Goal: Task Accomplishment & Management: Use online tool/utility

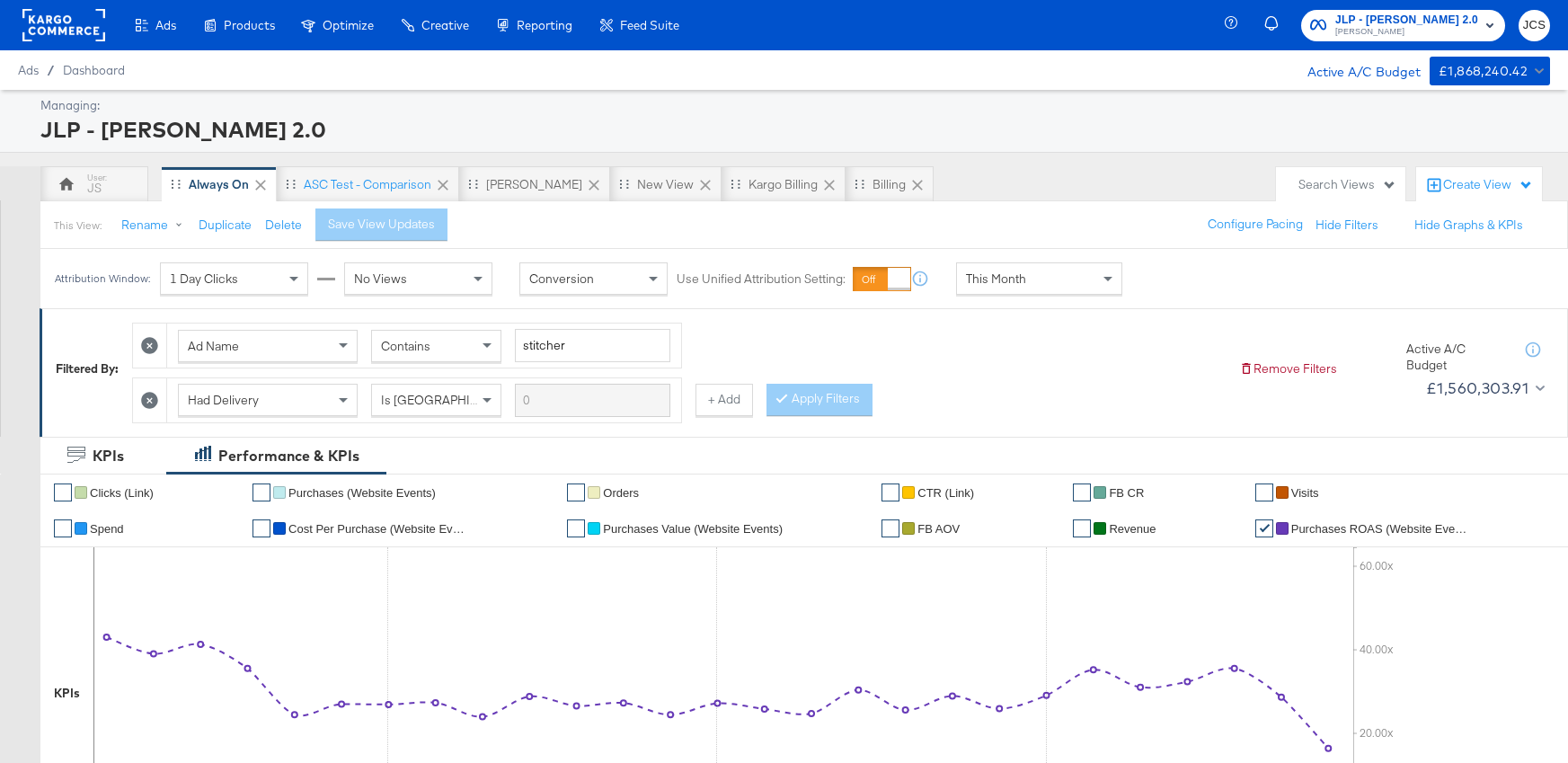
scroll to position [89, 0]
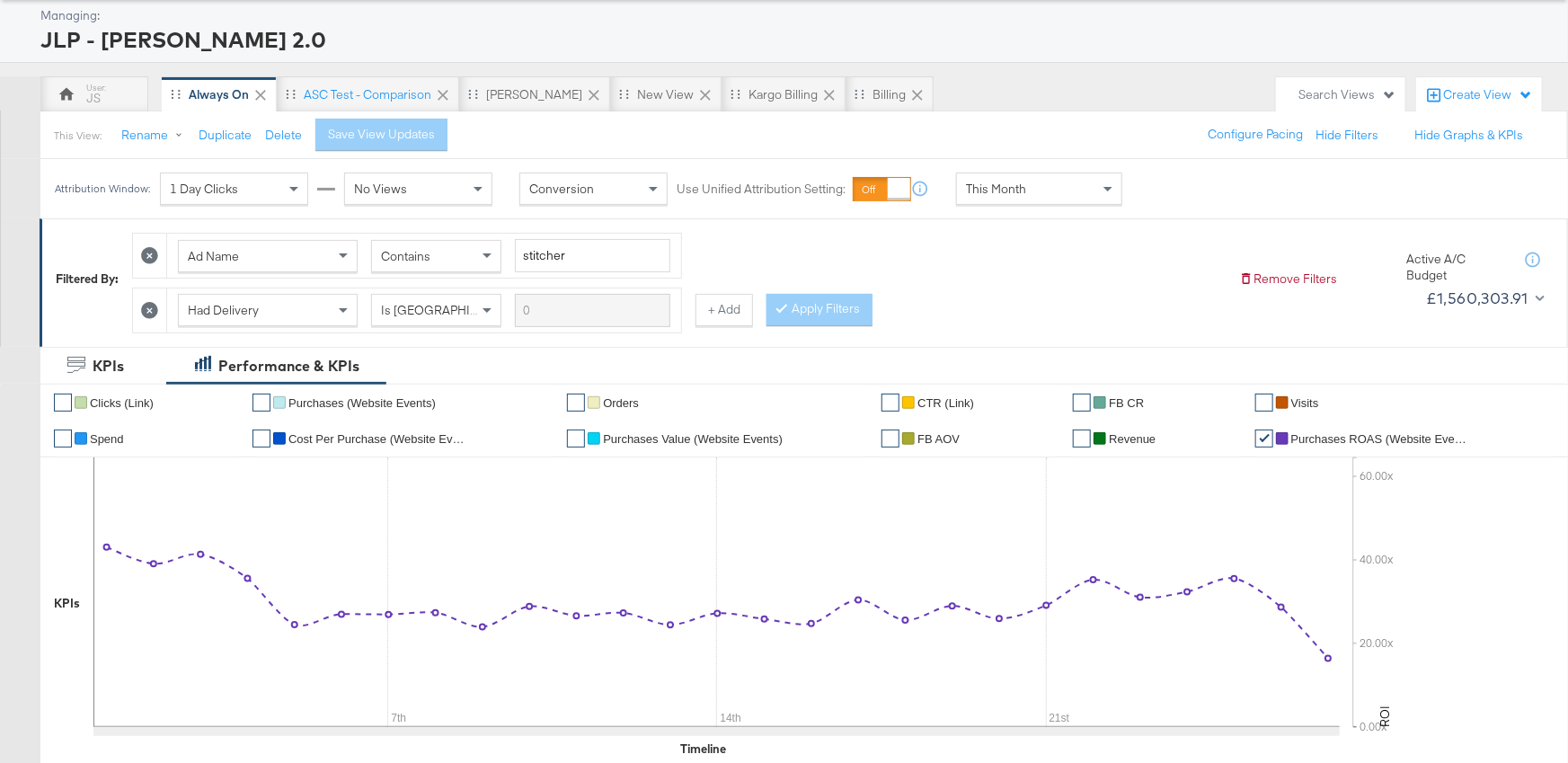
click at [1091, 264] on div "Ad Name Contains stitcher Had Delivery Is Greater Than + Add Apply Filters" at bounding box center [678, 278] width 1092 height 108
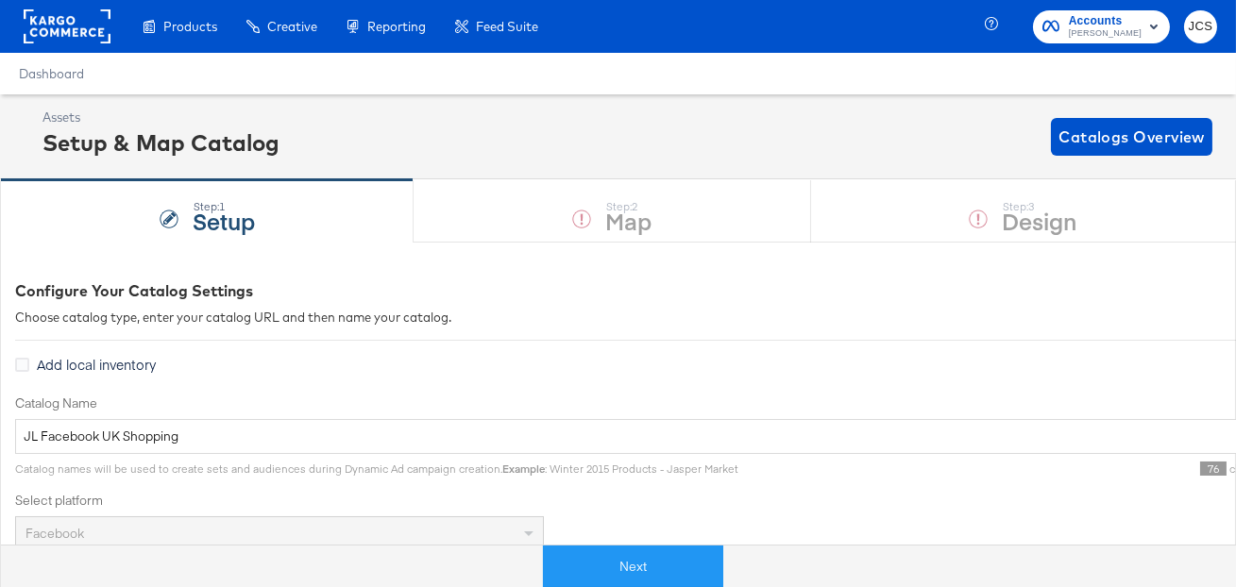
click at [80, 42] on rect at bounding box center [67, 26] width 87 height 34
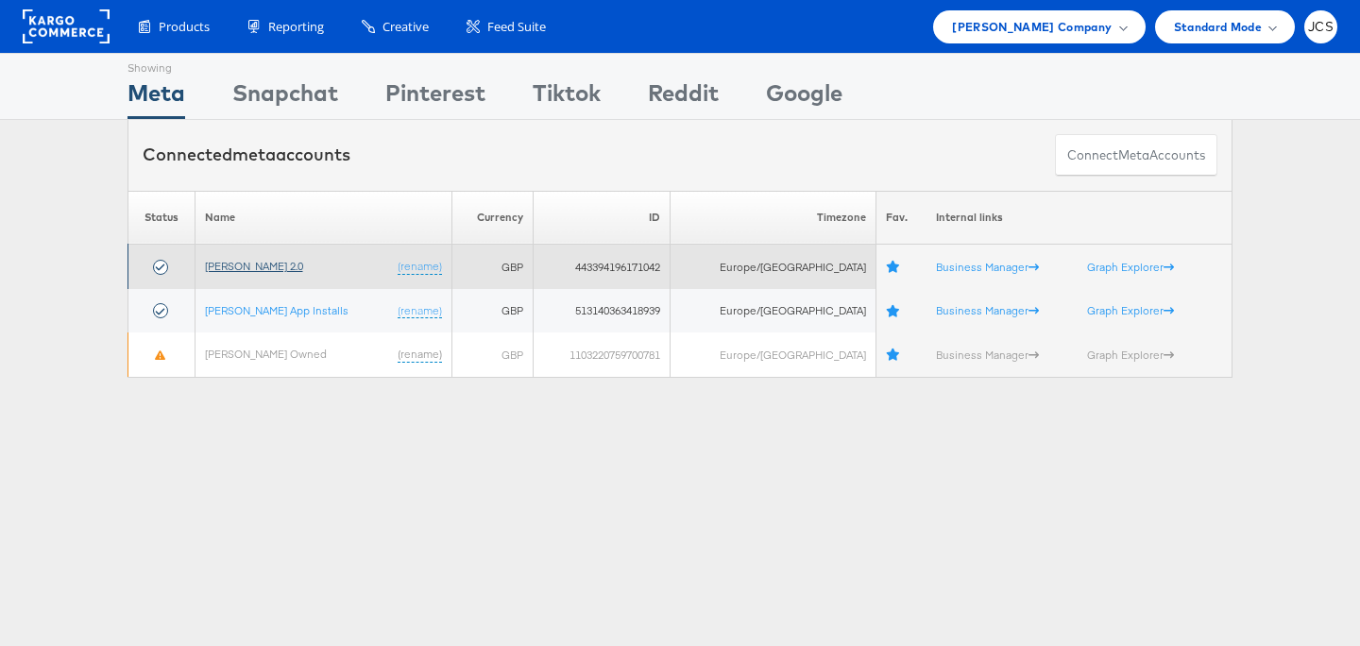
click at [273, 260] on link "John Lewis 2.0" at bounding box center [254, 266] width 98 height 14
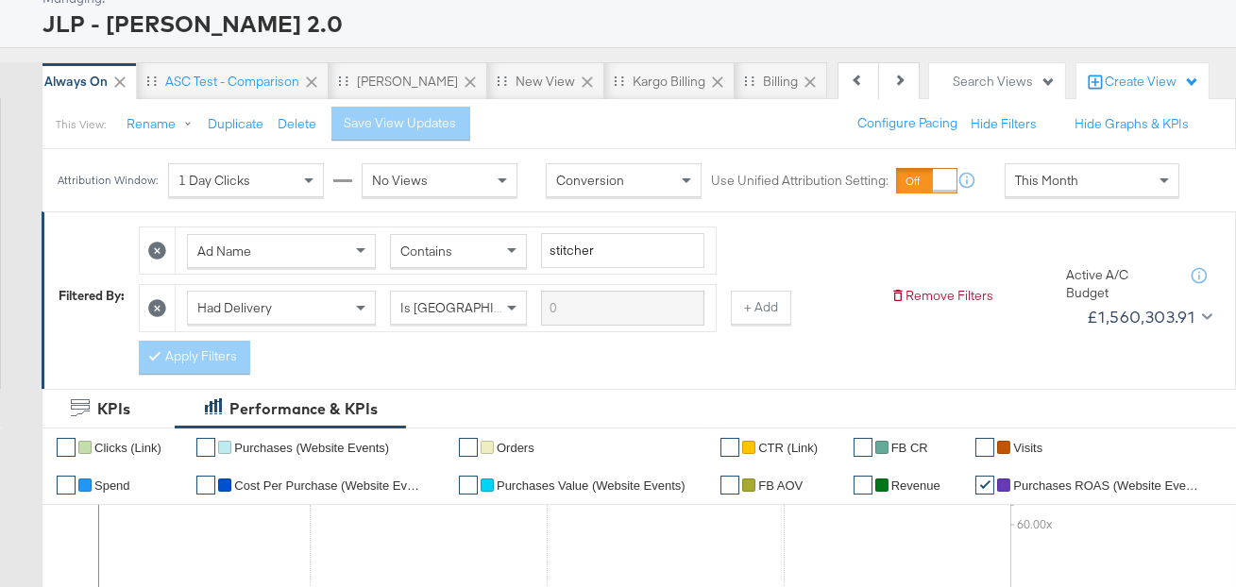
scroll to position [107, 0]
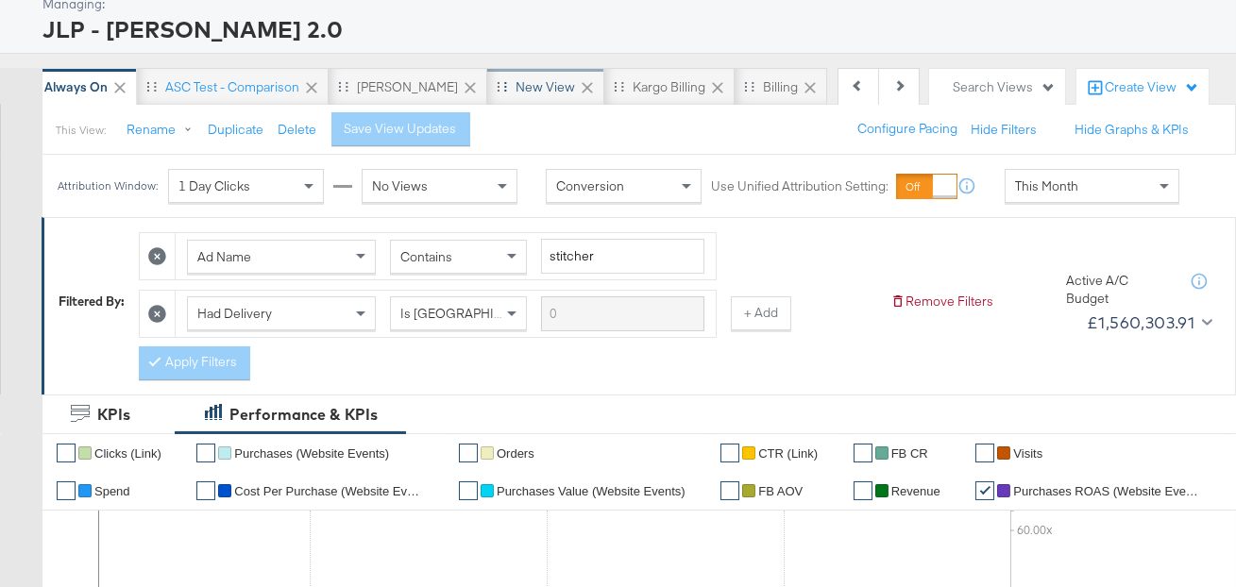
click at [516, 87] on div "New View" at bounding box center [545, 87] width 59 height 18
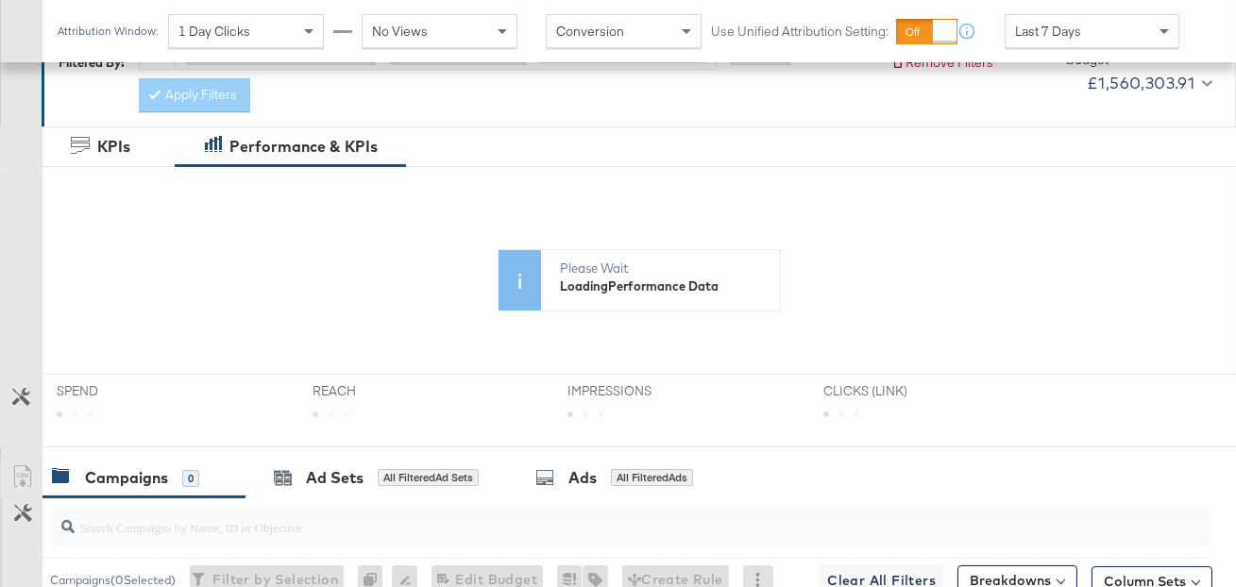
scroll to position [123, 0]
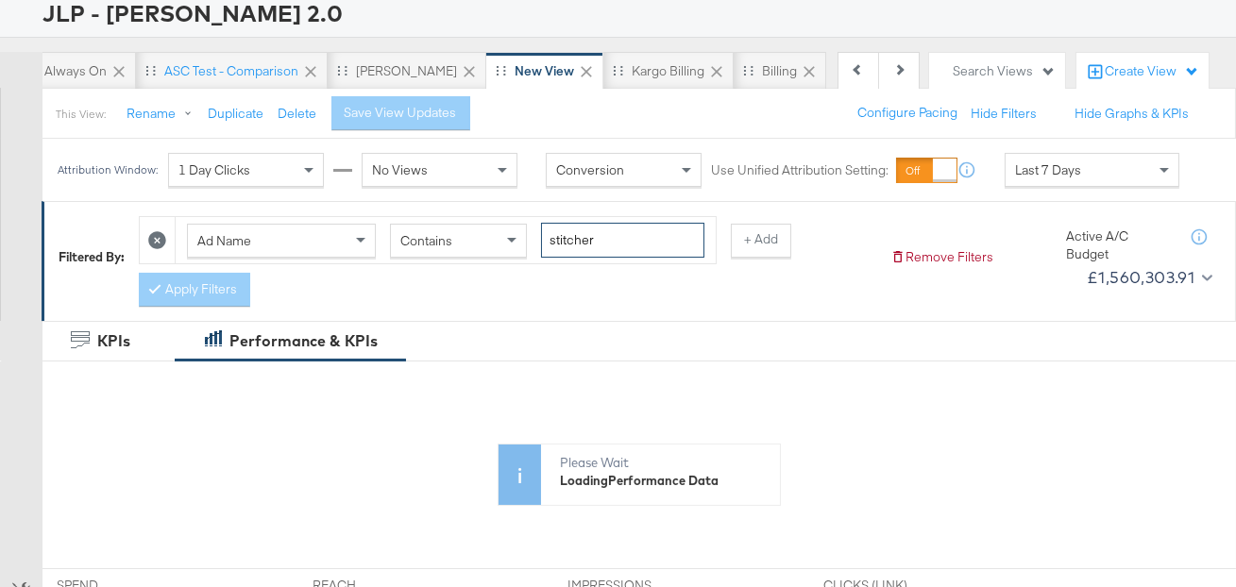
click at [580, 239] on input "stitcher" at bounding box center [622, 240] width 163 height 35
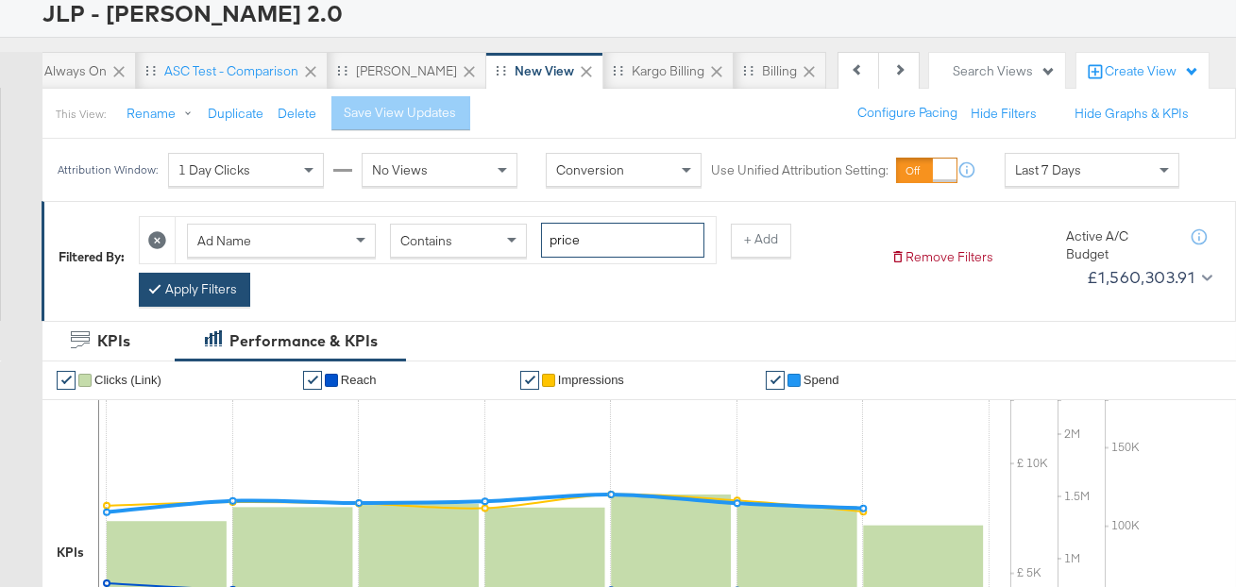
type input "price"
click at [204, 280] on button "Apply Filters" at bounding box center [194, 290] width 111 height 34
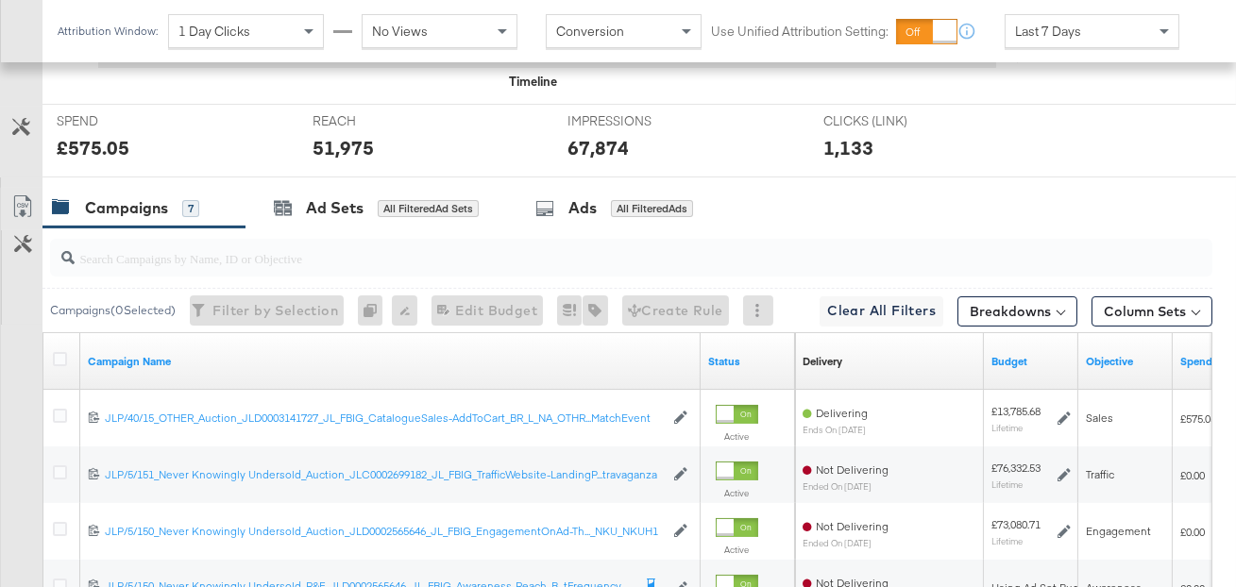
scroll to position [752, 0]
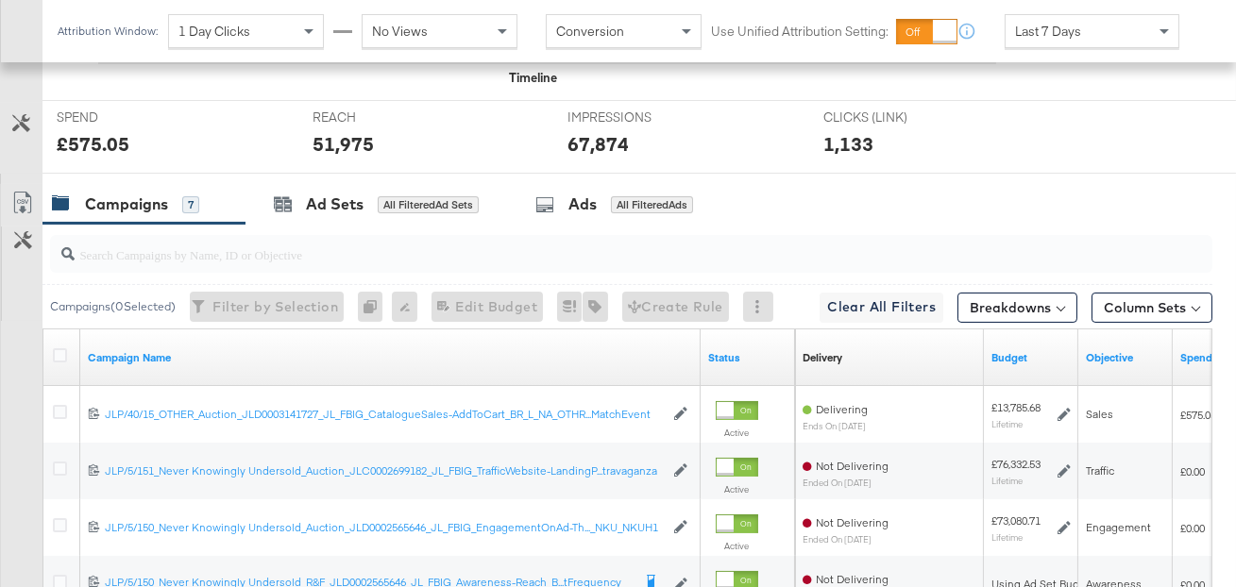
click at [892, 186] on div "Campaigns 7 Ad Sets All Filtered Ad Sets Ads All Filtered Ads" at bounding box center [639, 204] width 1194 height 41
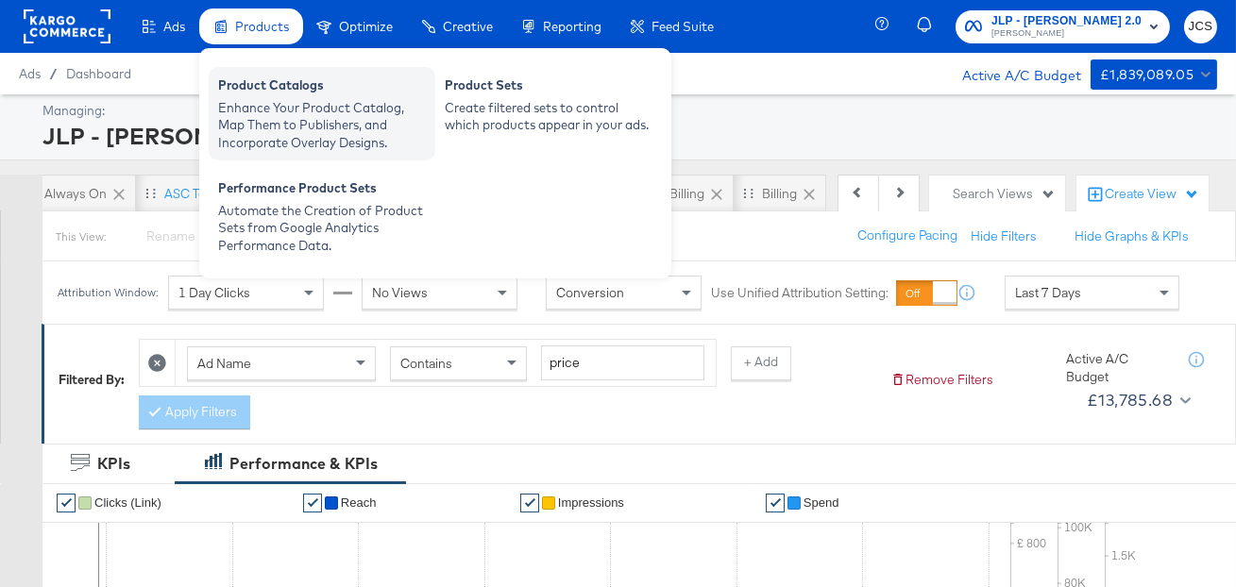
click at [245, 106] on div "Enhance Your Product Catalog, Map Them to Publishers, and Incorporate Overlay D…" at bounding box center [322, 125] width 208 height 53
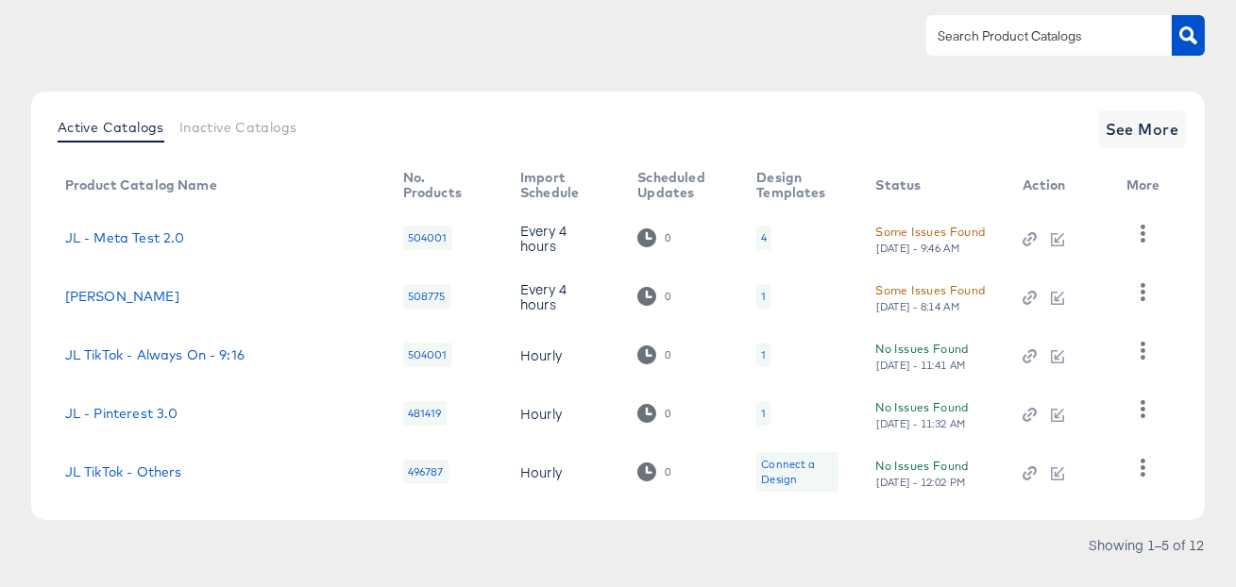
scroll to position [191, 0]
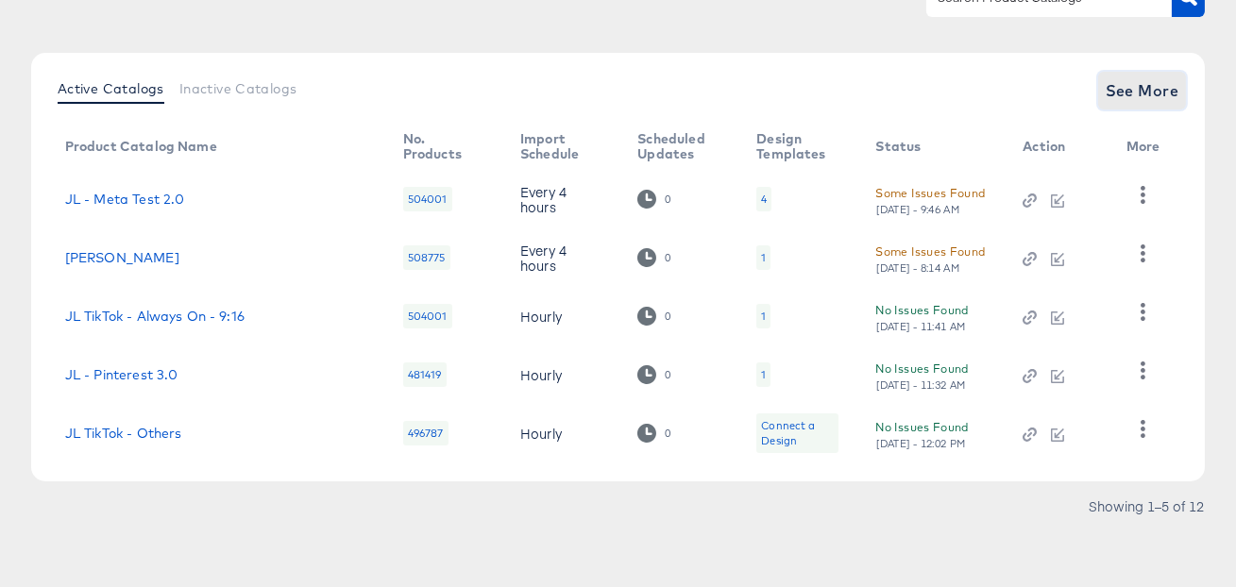
click at [1120, 93] on span "See More" at bounding box center [1143, 90] width 74 height 26
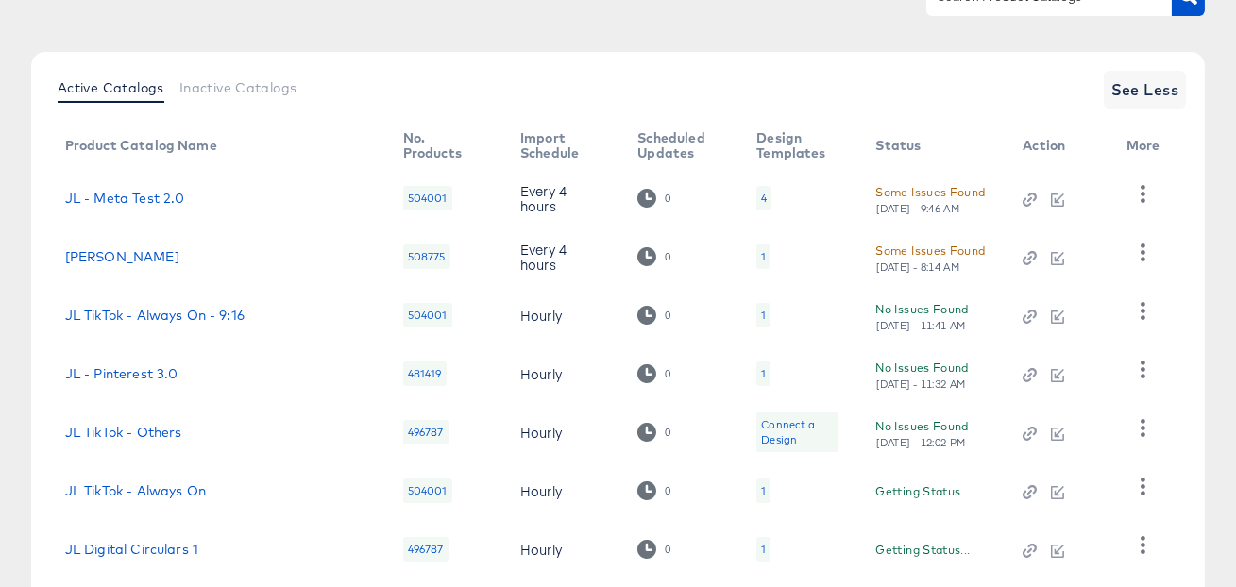
scroll to position [483, 0]
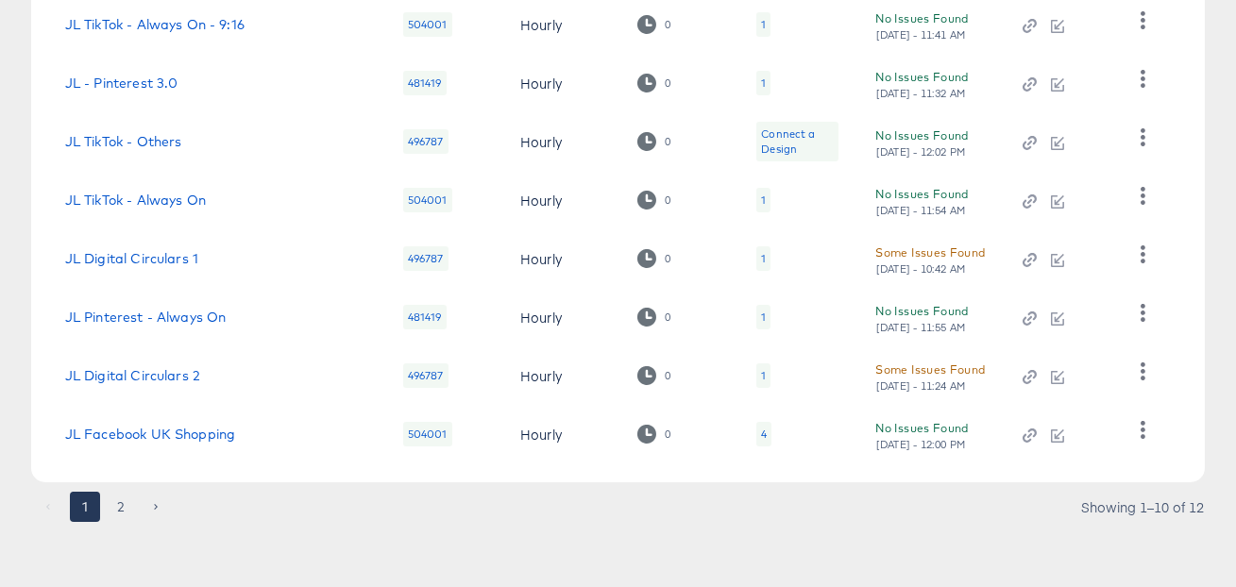
click at [756, 433] on div "4" at bounding box center [763, 434] width 15 height 25
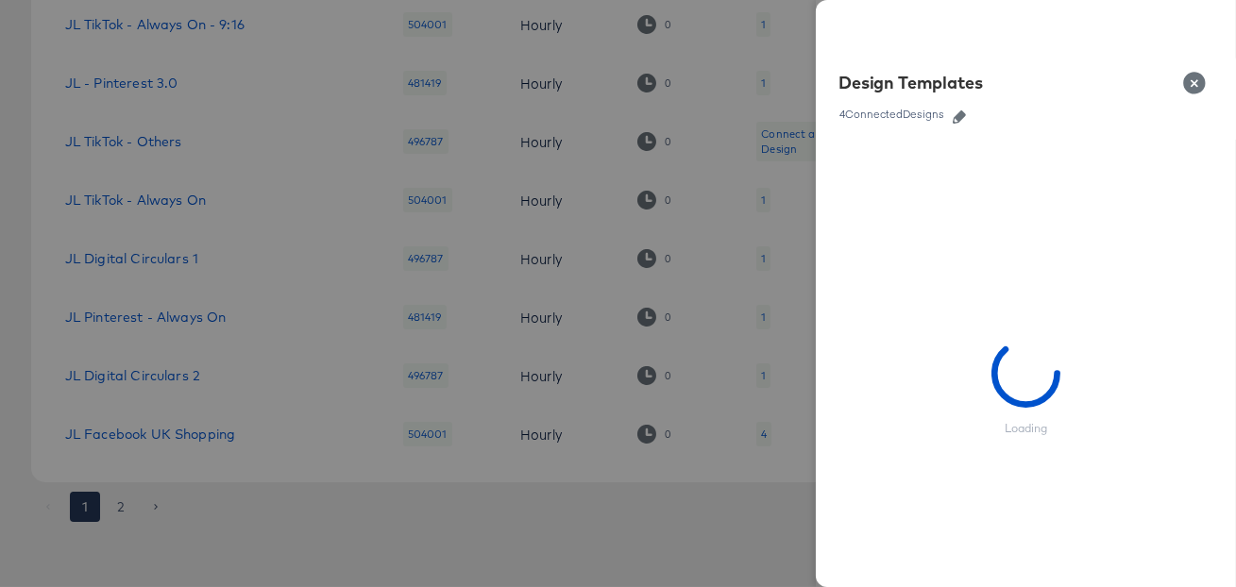
click at [957, 114] on icon "button" at bounding box center [959, 116] width 13 height 13
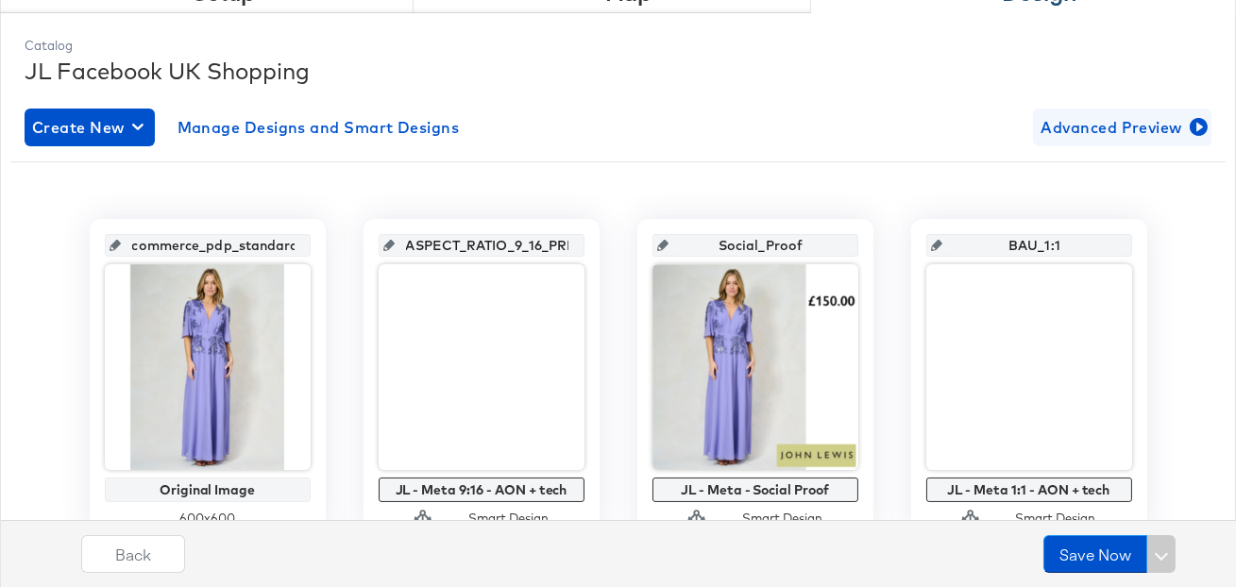
scroll to position [227, 0]
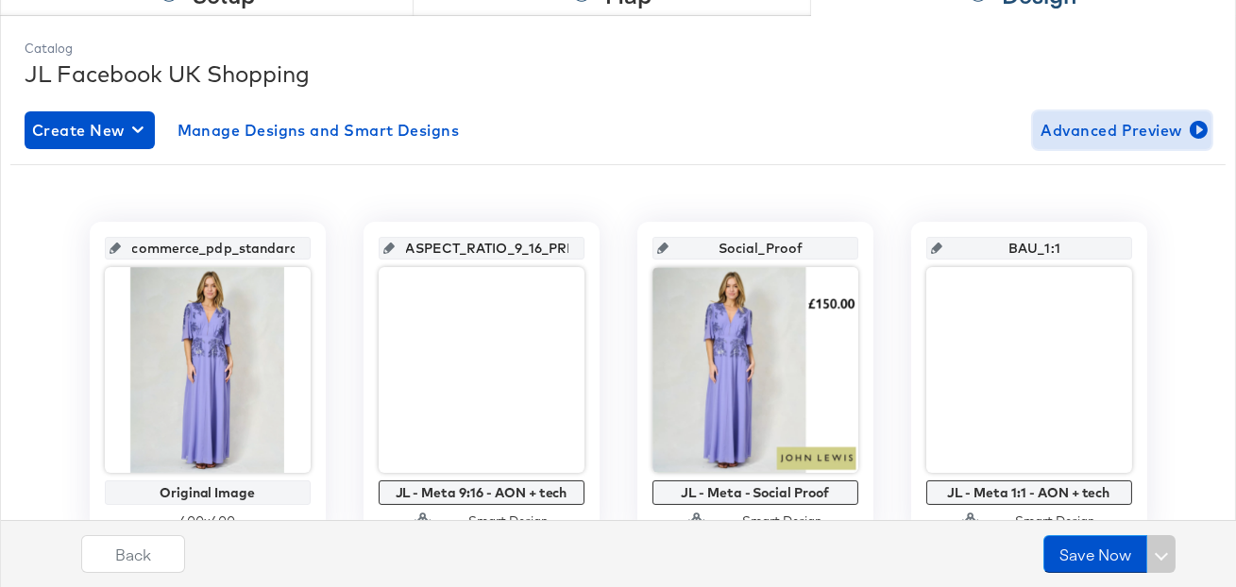
click at [1098, 128] on span "Advanced Preview" at bounding box center [1122, 130] width 163 height 26
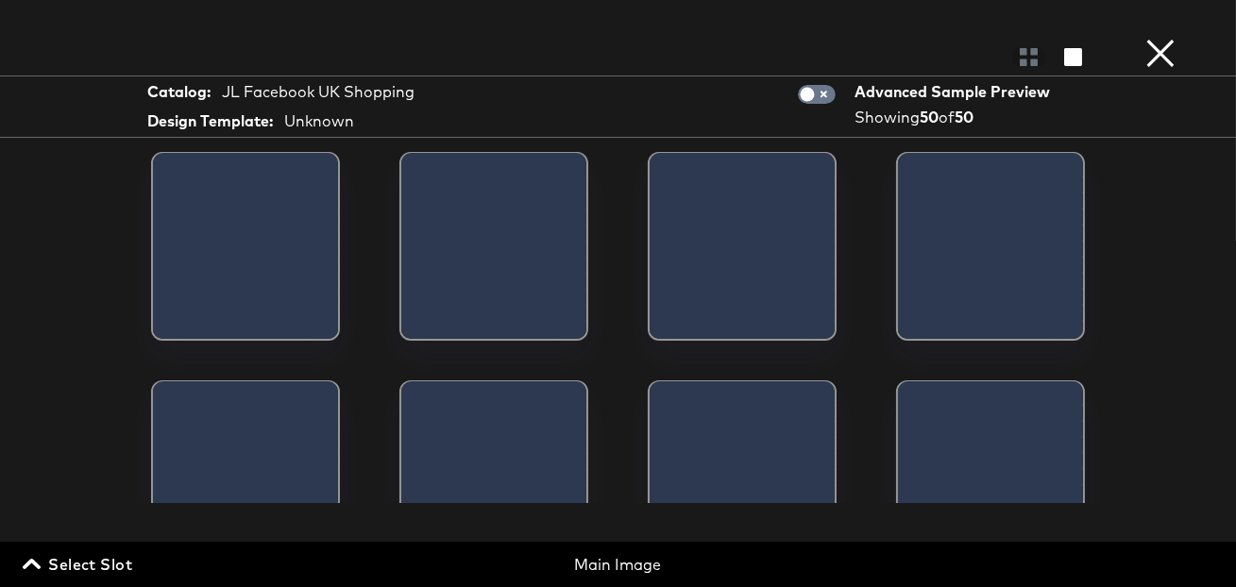
click at [126, 570] on span "Select Slot" at bounding box center [79, 564] width 106 height 26
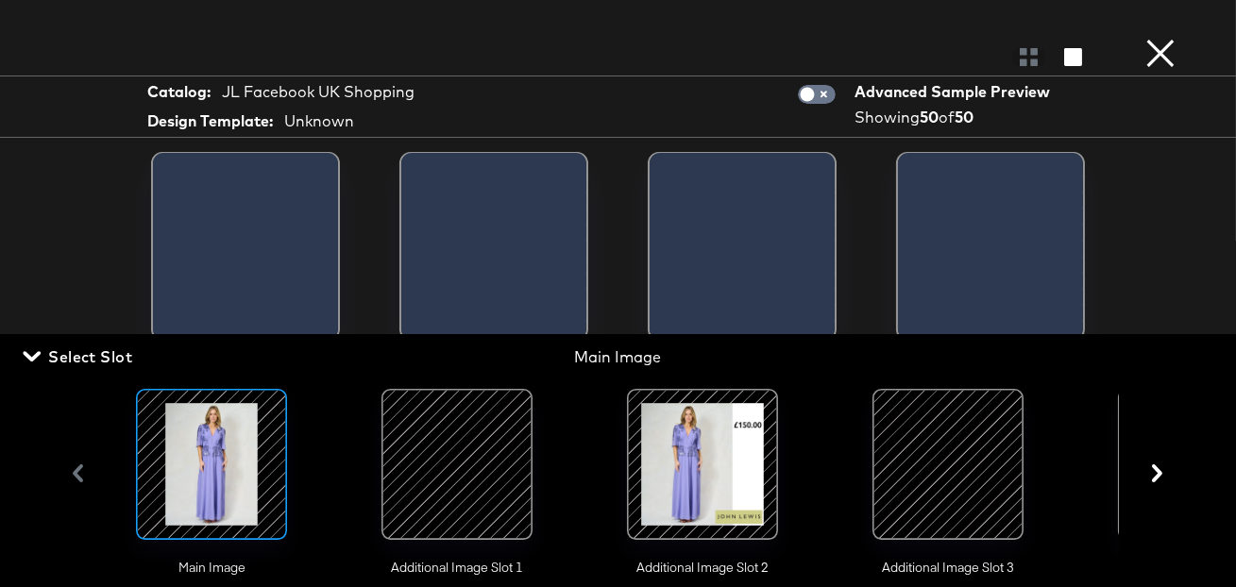
click at [441, 472] on div at bounding box center [457, 464] width 128 height 128
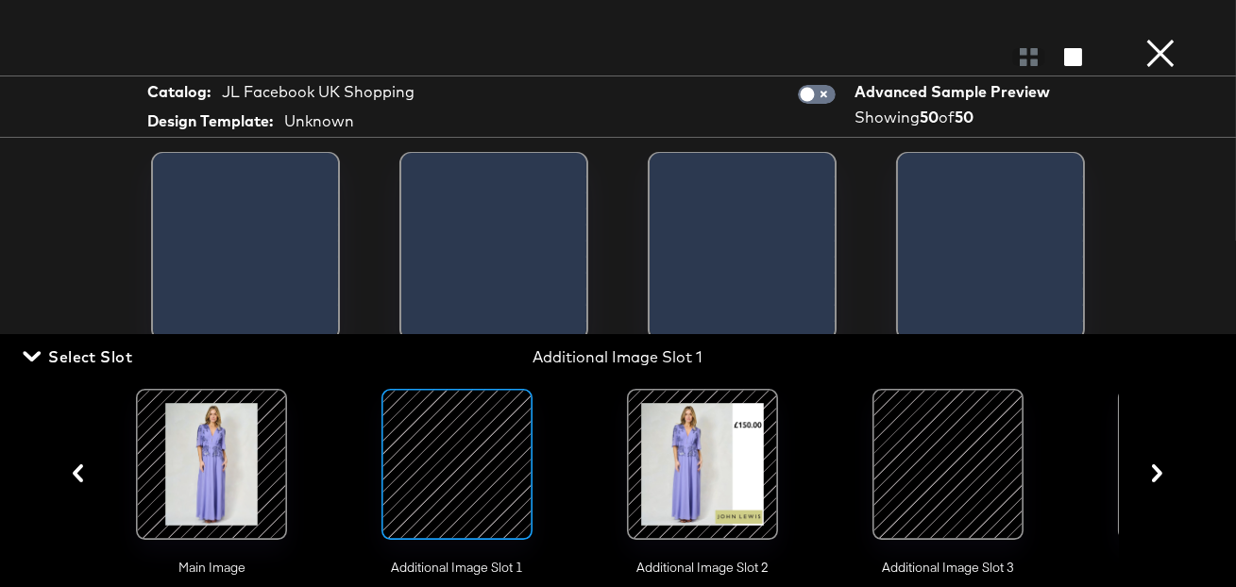
click at [127, 366] on span "Select Slot" at bounding box center [79, 357] width 106 height 26
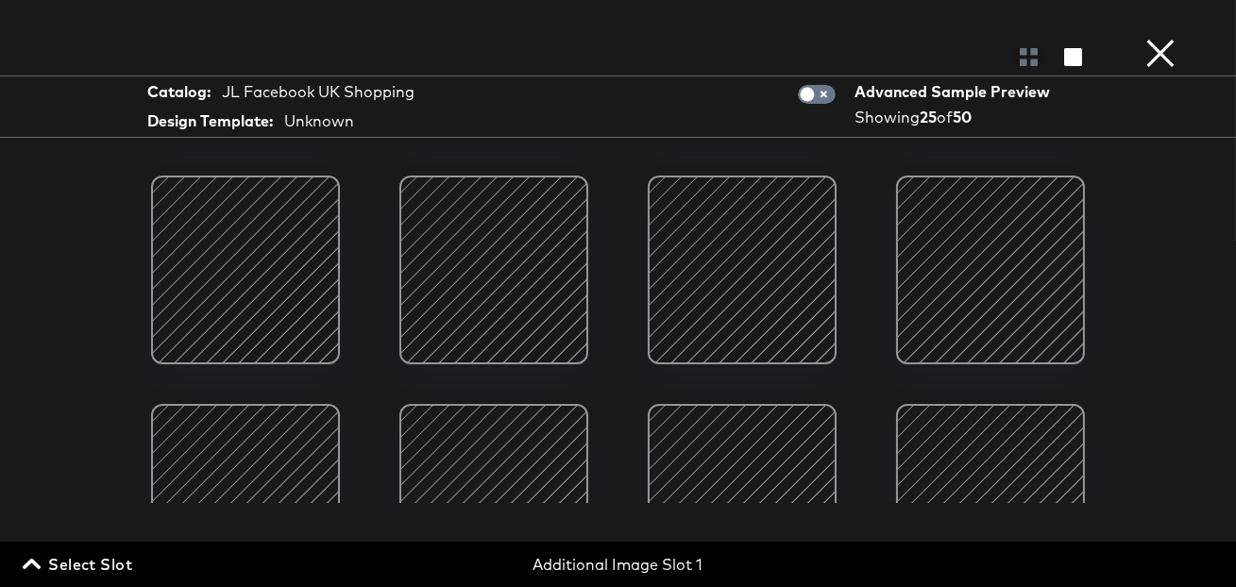
scroll to position [664, 0]
click at [126, 560] on span "Select Slot" at bounding box center [79, 564] width 106 height 26
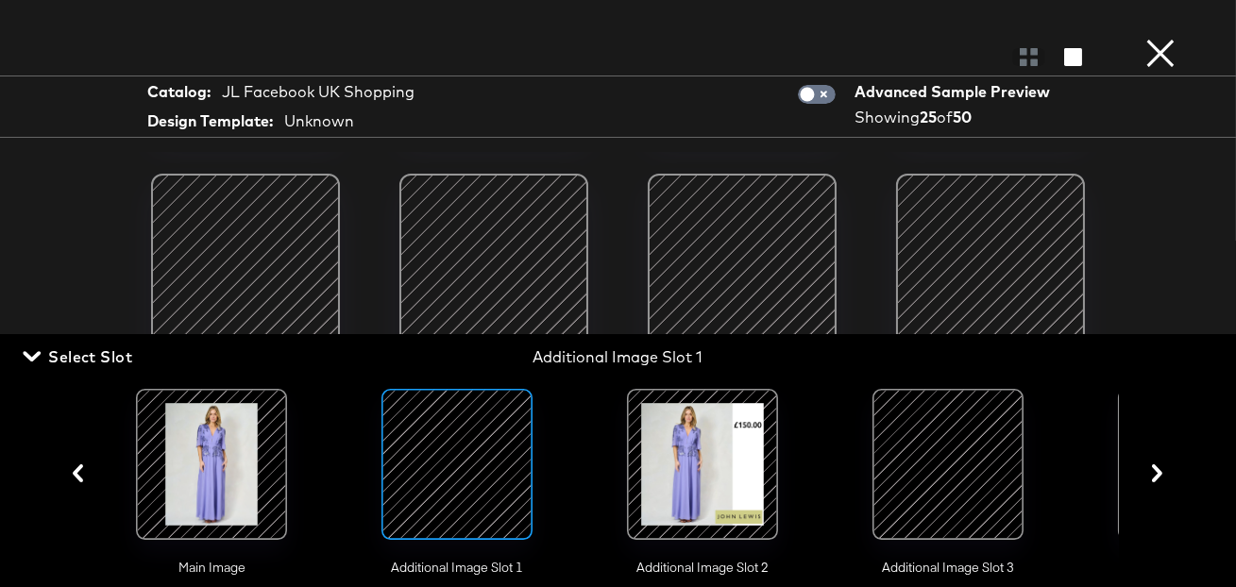
click at [676, 454] on div at bounding box center [702, 464] width 128 height 128
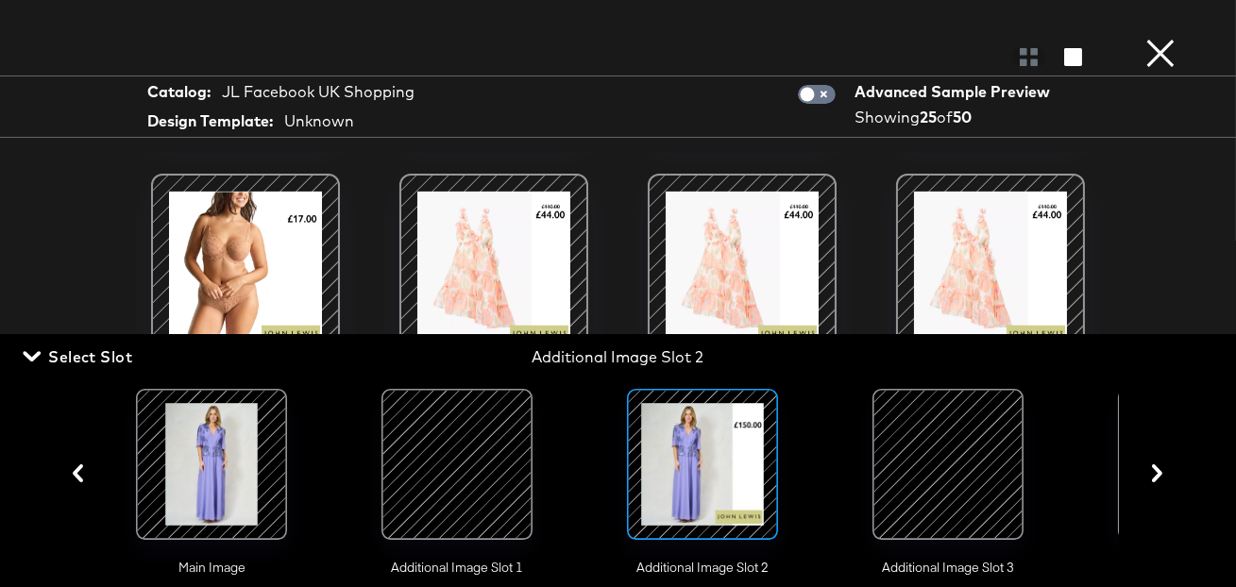
click at [958, 462] on div at bounding box center [948, 464] width 128 height 128
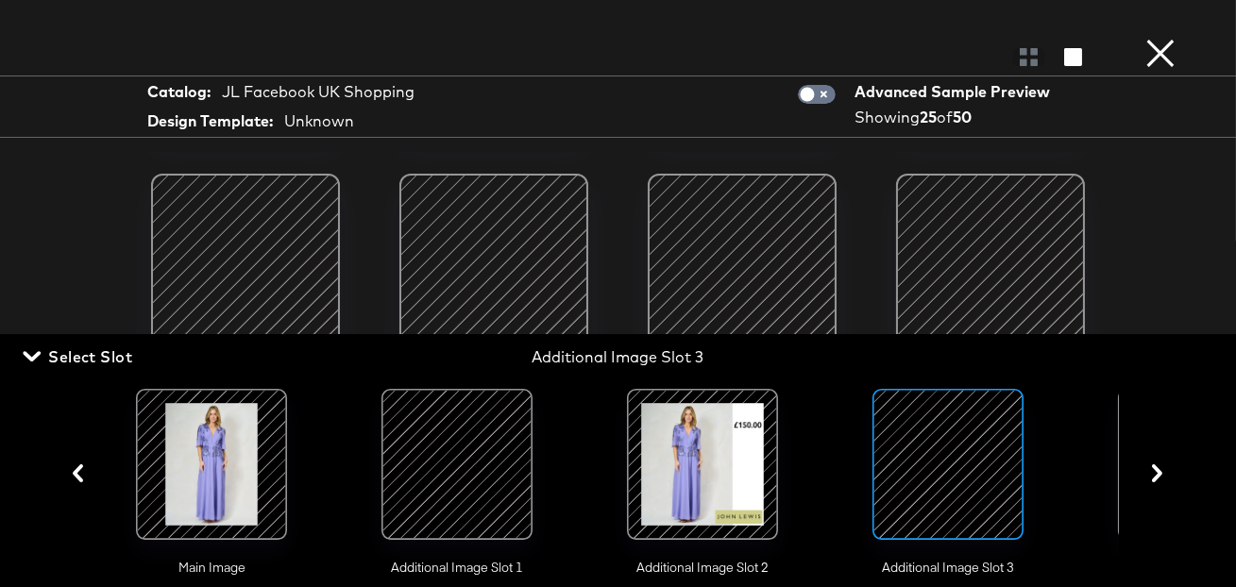
click at [1163, 479] on icon "button" at bounding box center [1157, 474] width 18 height 18
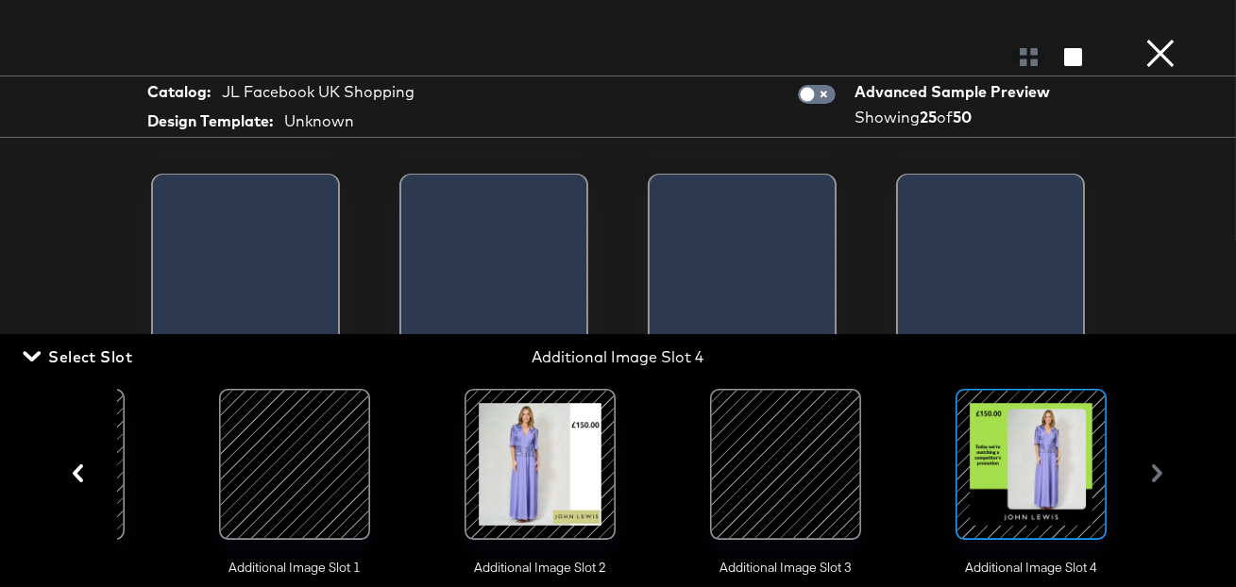
scroll to position [0, 169]
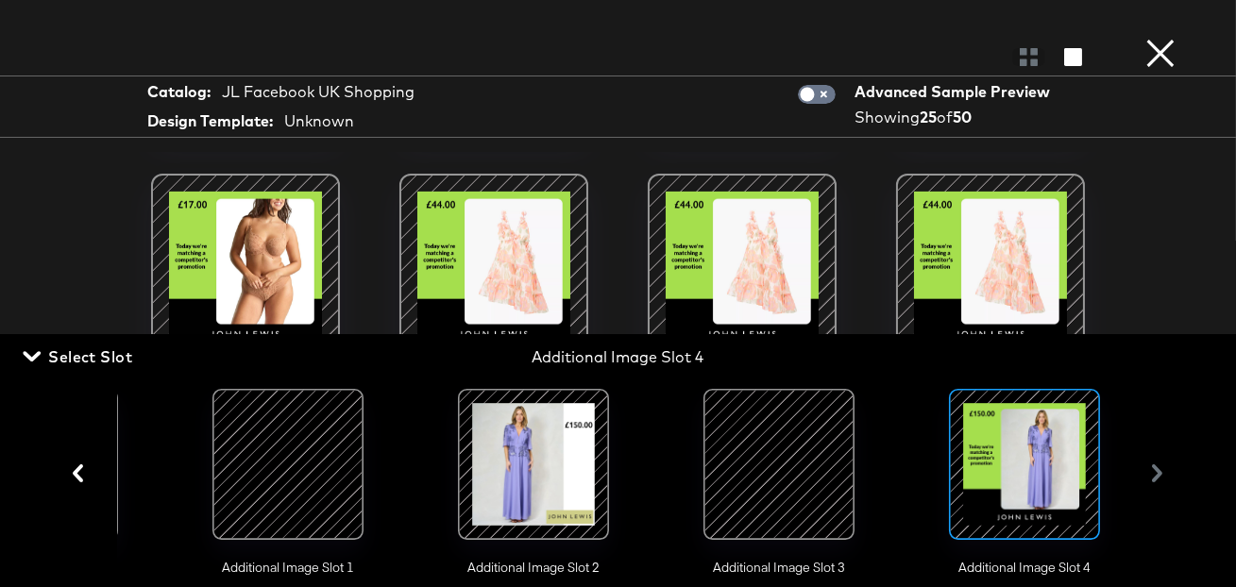
click at [98, 361] on span "Select Slot" at bounding box center [79, 357] width 106 height 26
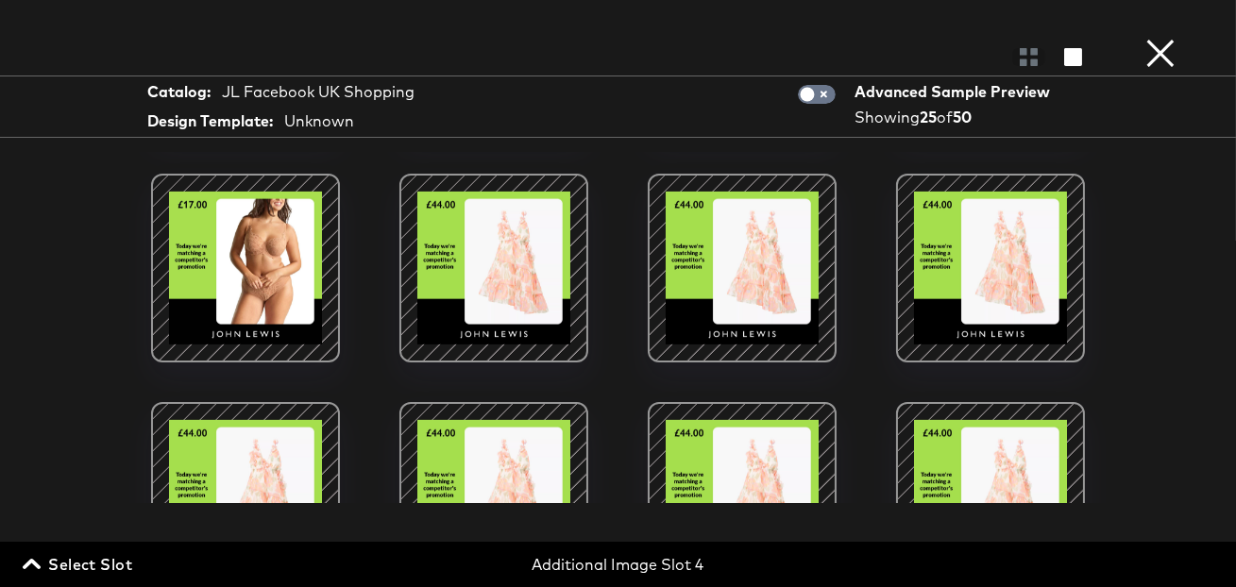
click at [1165, 38] on button "×" at bounding box center [1161, 19] width 38 height 38
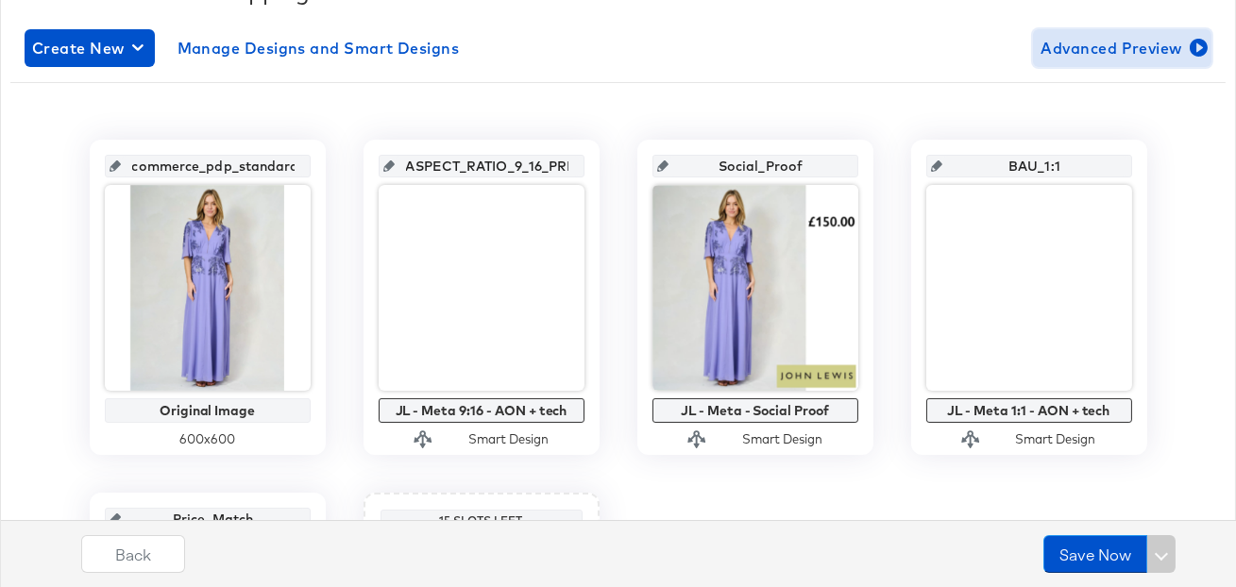
scroll to position [0, 0]
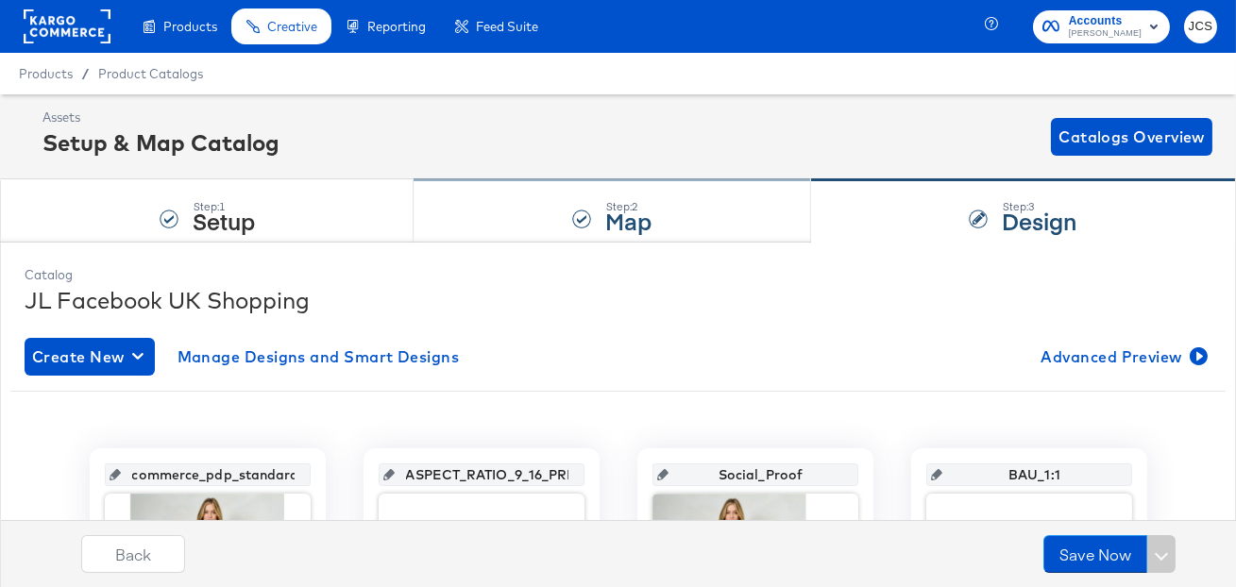
click at [502, 206] on div "Step: 2 Map" at bounding box center [612, 211] width 397 height 62
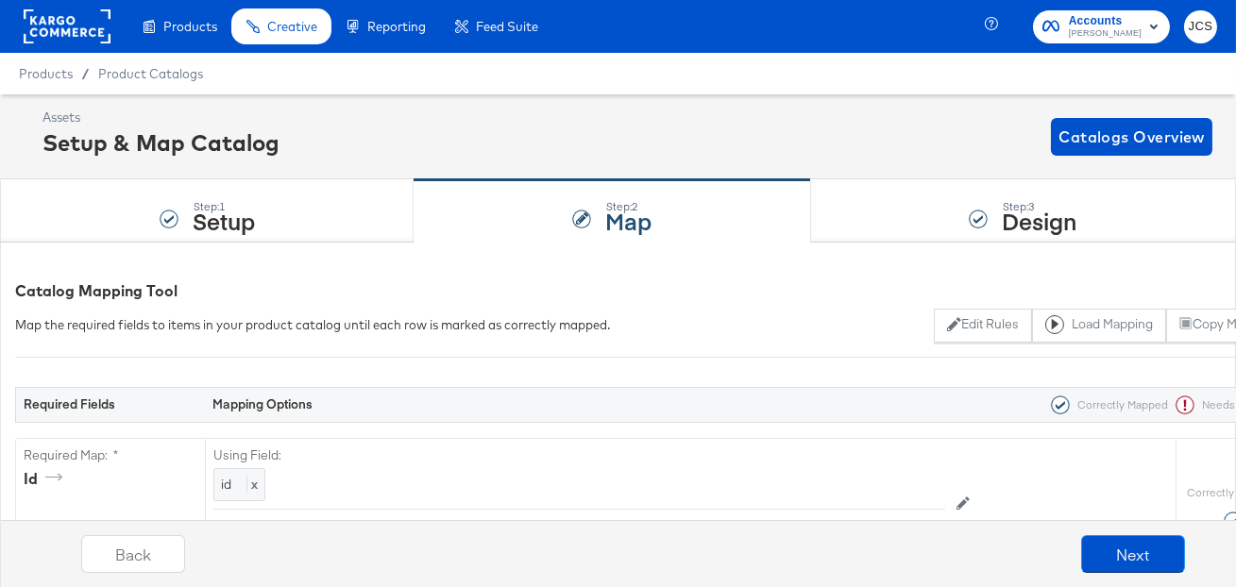
click at [59, 38] on rect at bounding box center [67, 26] width 87 height 34
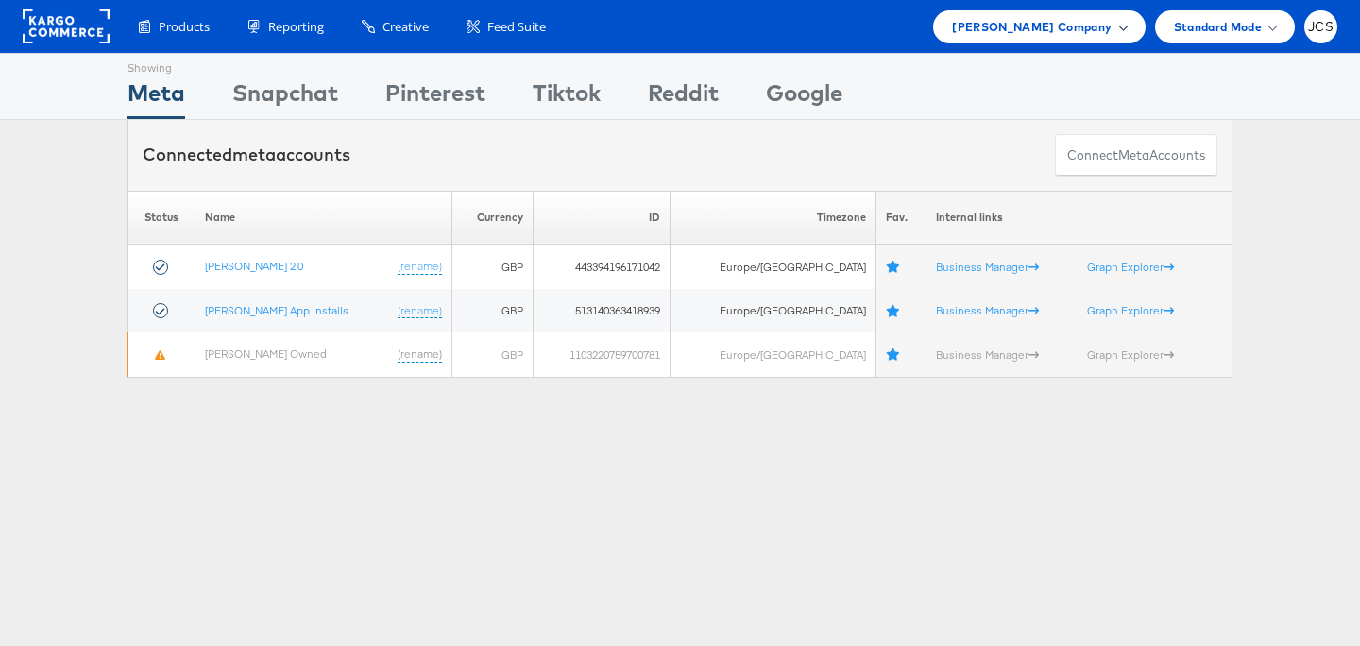
click at [983, 30] on div "John Lewis Company" at bounding box center [1039, 26] width 212 height 33
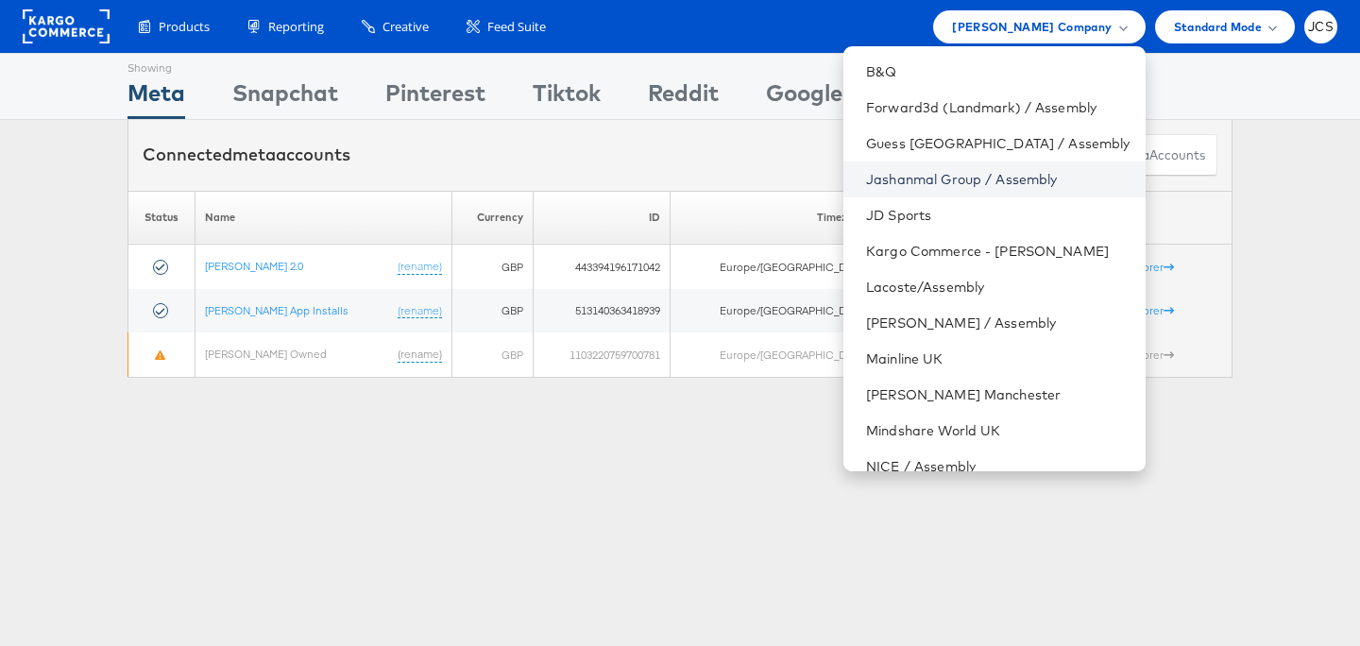
scroll to position [157, 0]
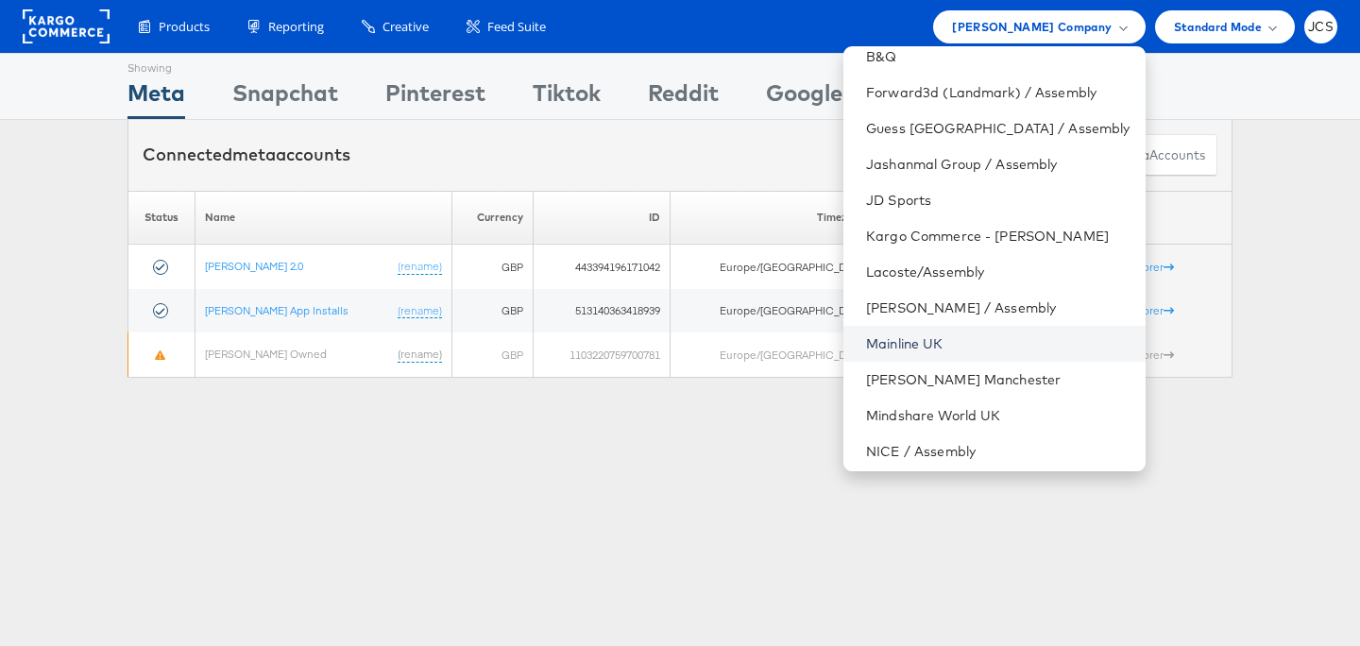
click at [919, 342] on link "Mainline UK" at bounding box center [997, 343] width 263 height 19
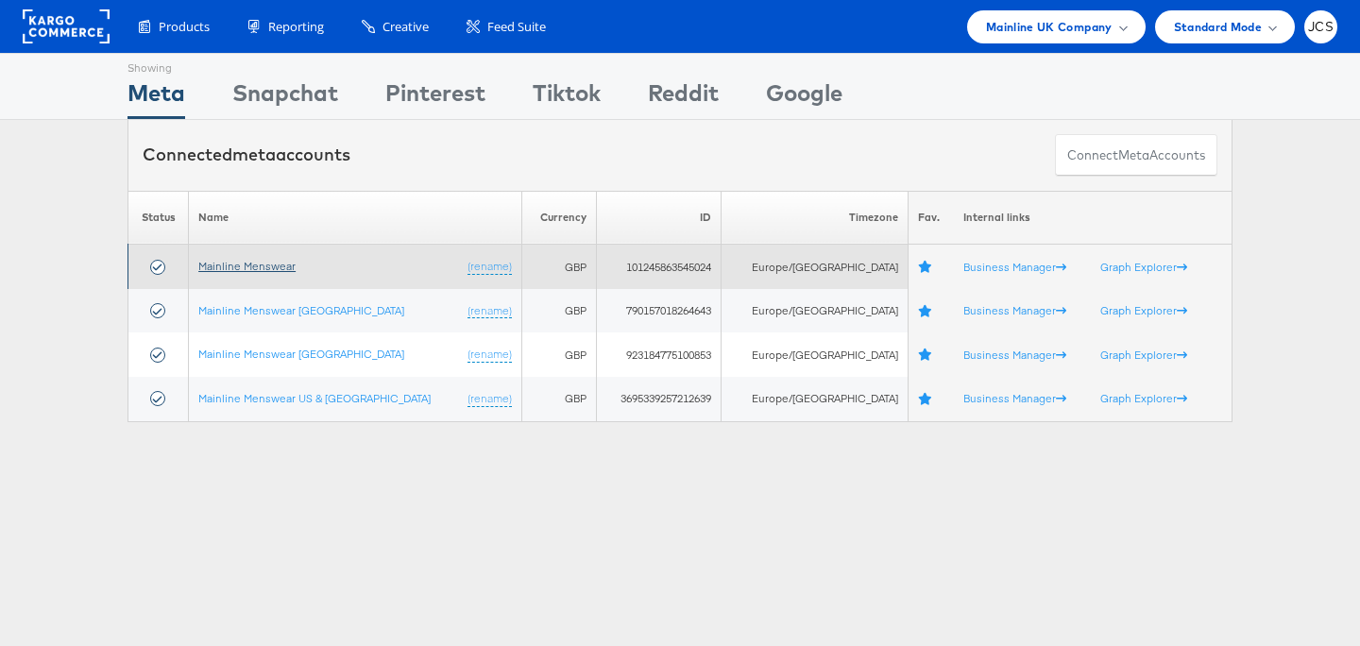
click at [281, 264] on link "Mainline Menswear" at bounding box center [246, 266] width 97 height 14
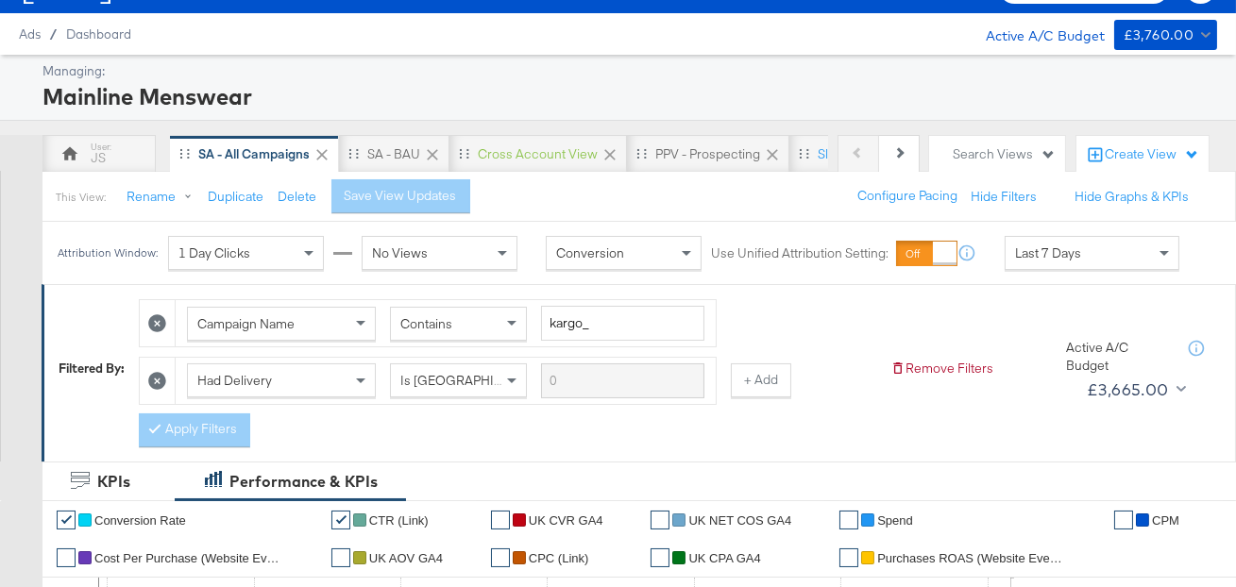
scroll to position [55, 0]
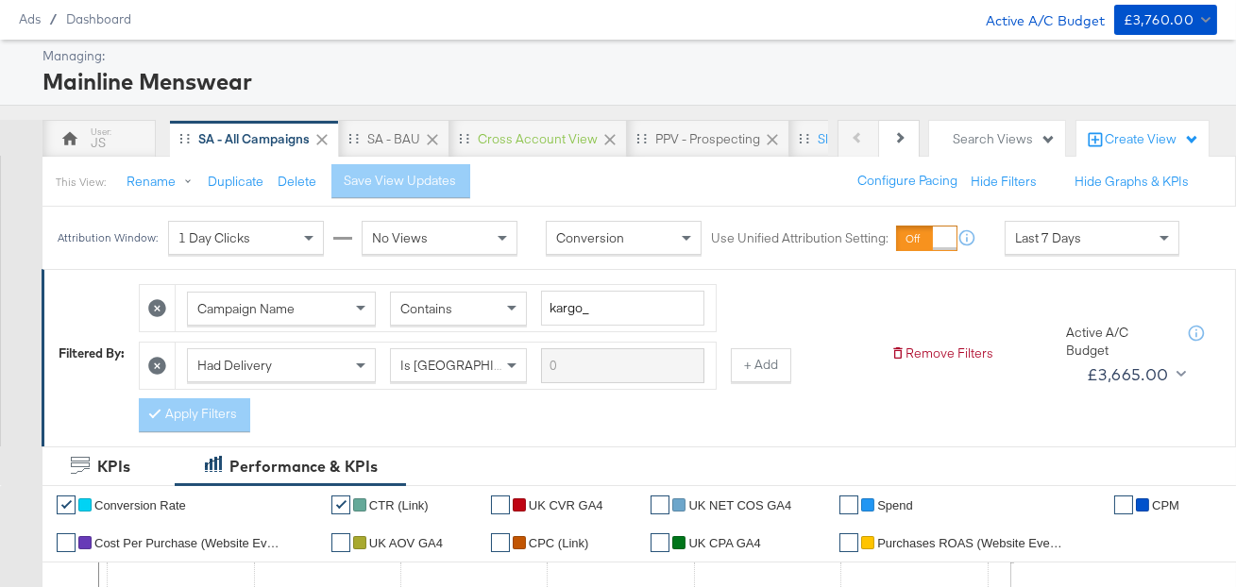
click at [679, 85] on div "Mainline Menswear" at bounding box center [627, 81] width 1170 height 32
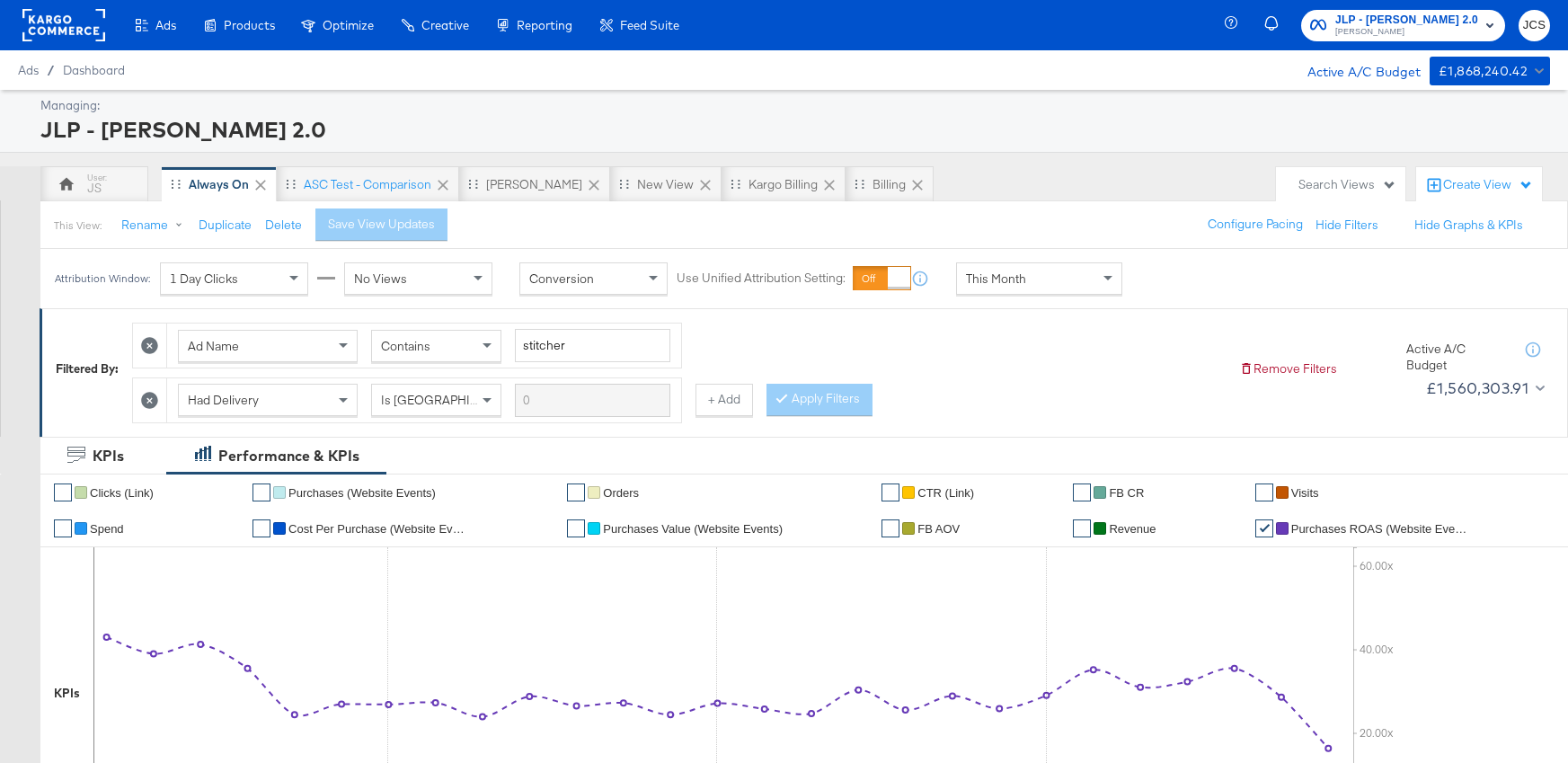
scroll to position [89, 0]
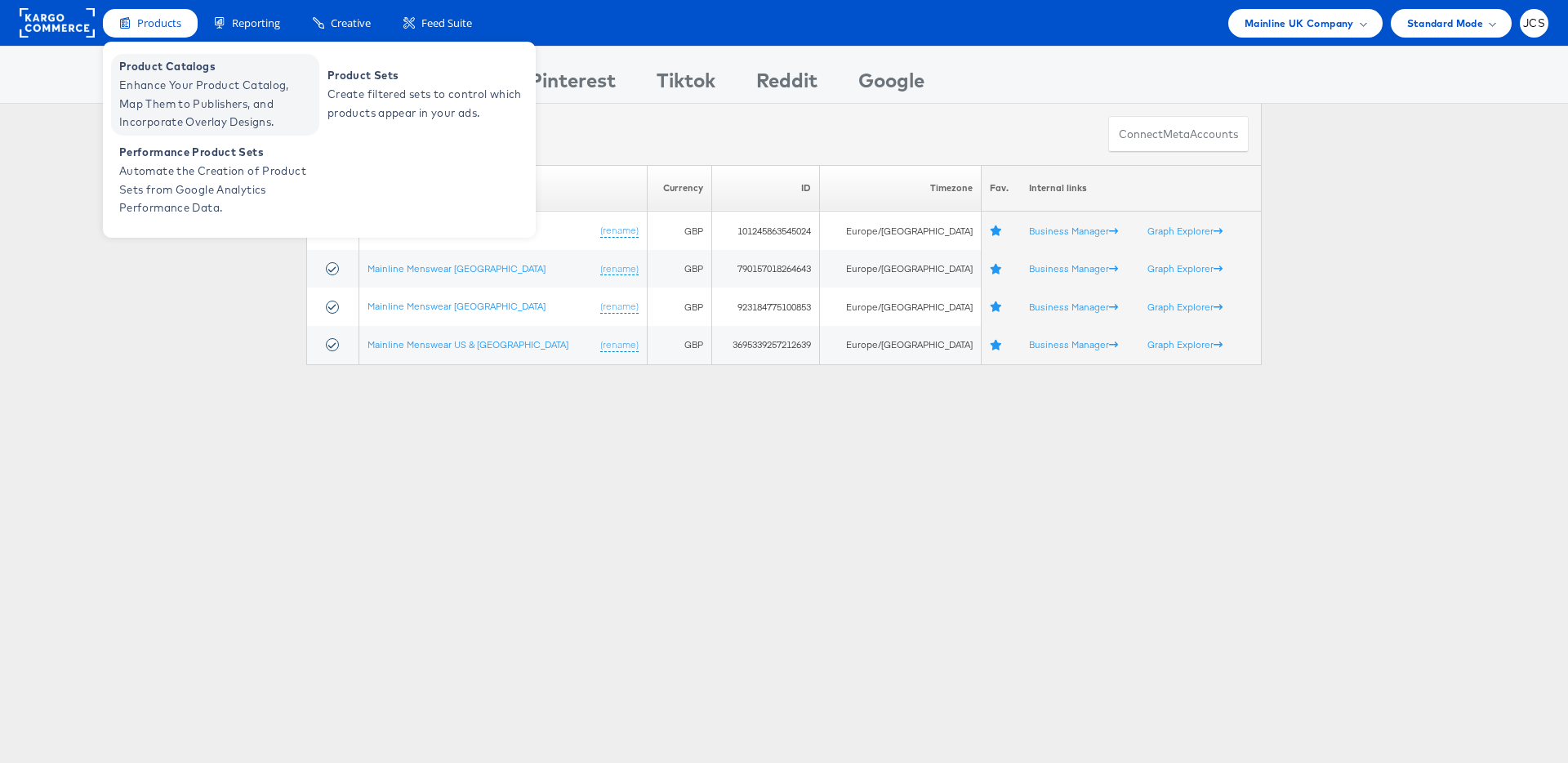
click at [157, 70] on span "Product Catalogs" at bounding box center [217, 67] width 196 height 19
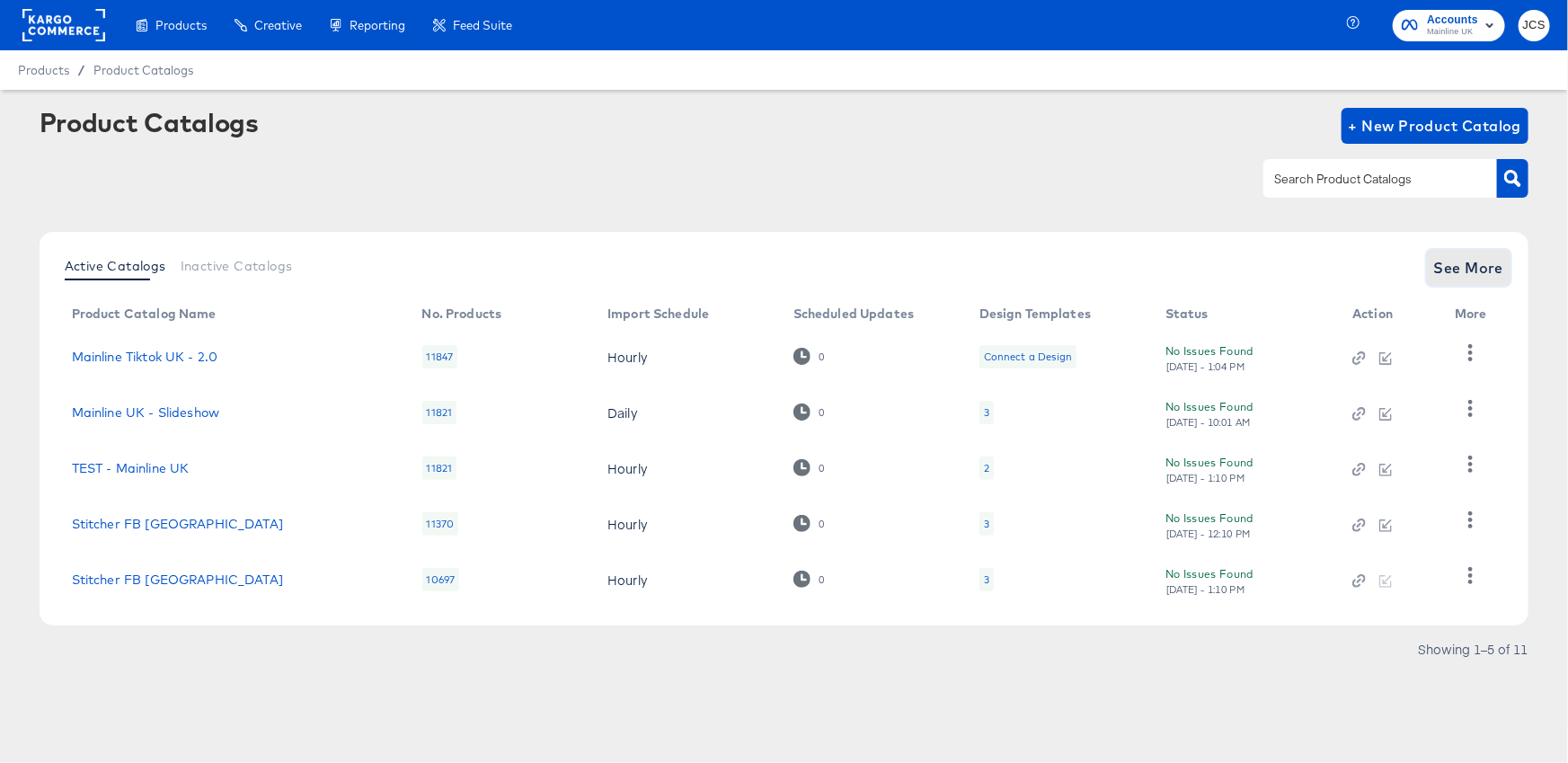
click at [1454, 266] on span "See More" at bounding box center [1469, 267] width 70 height 25
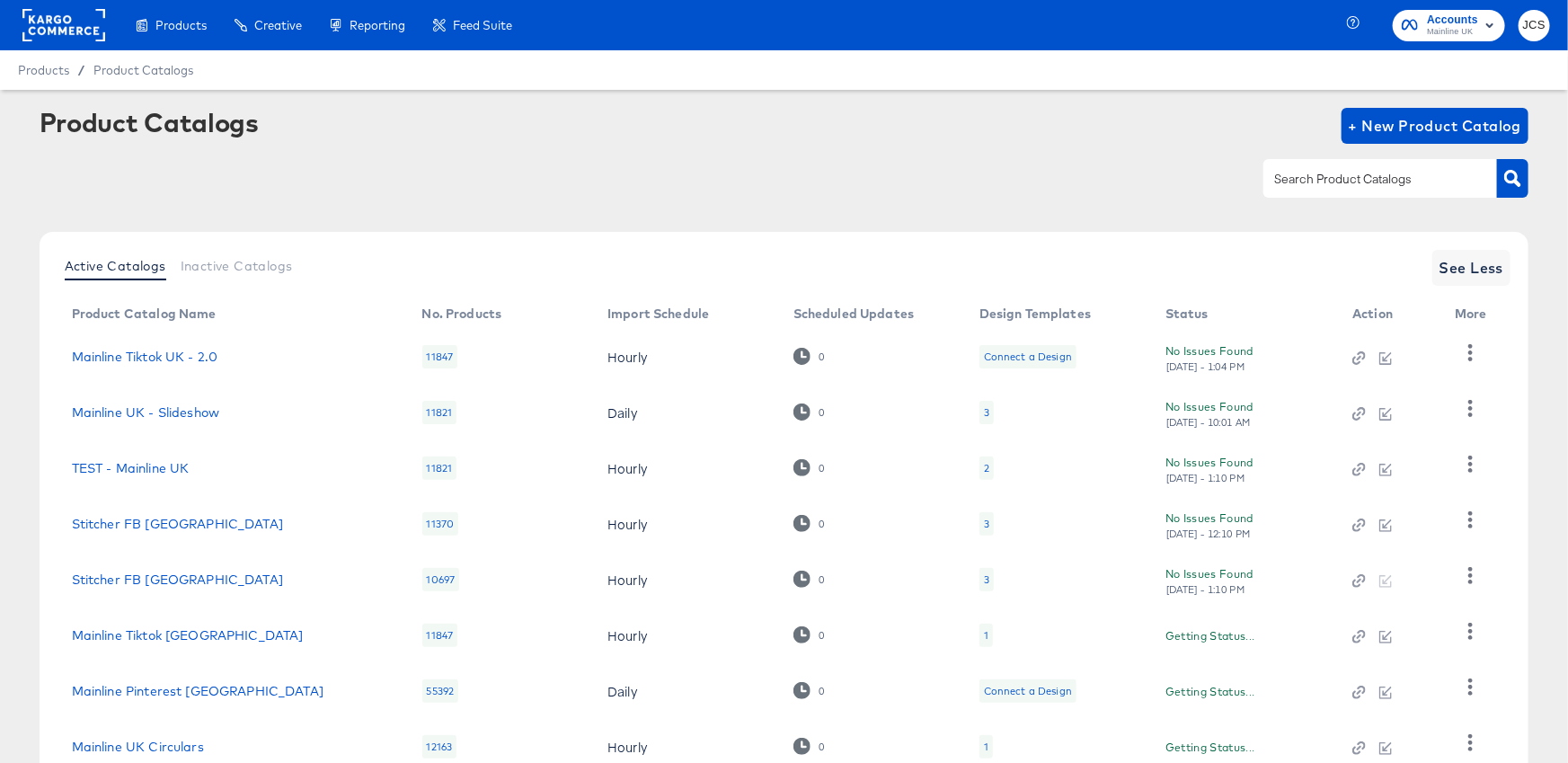
scroll to position [241, 0]
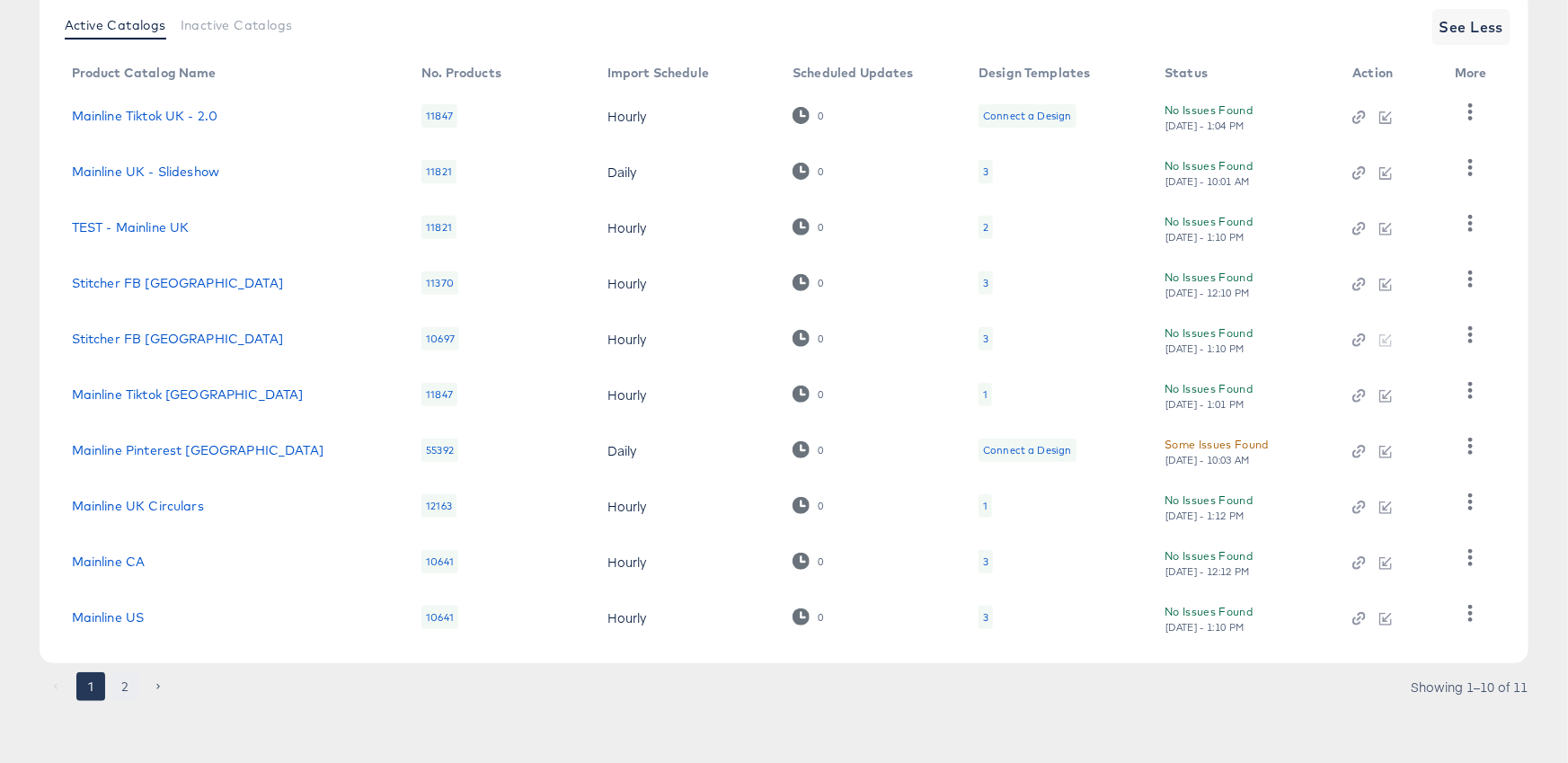
click at [134, 685] on button "2" at bounding box center [125, 686] width 29 height 29
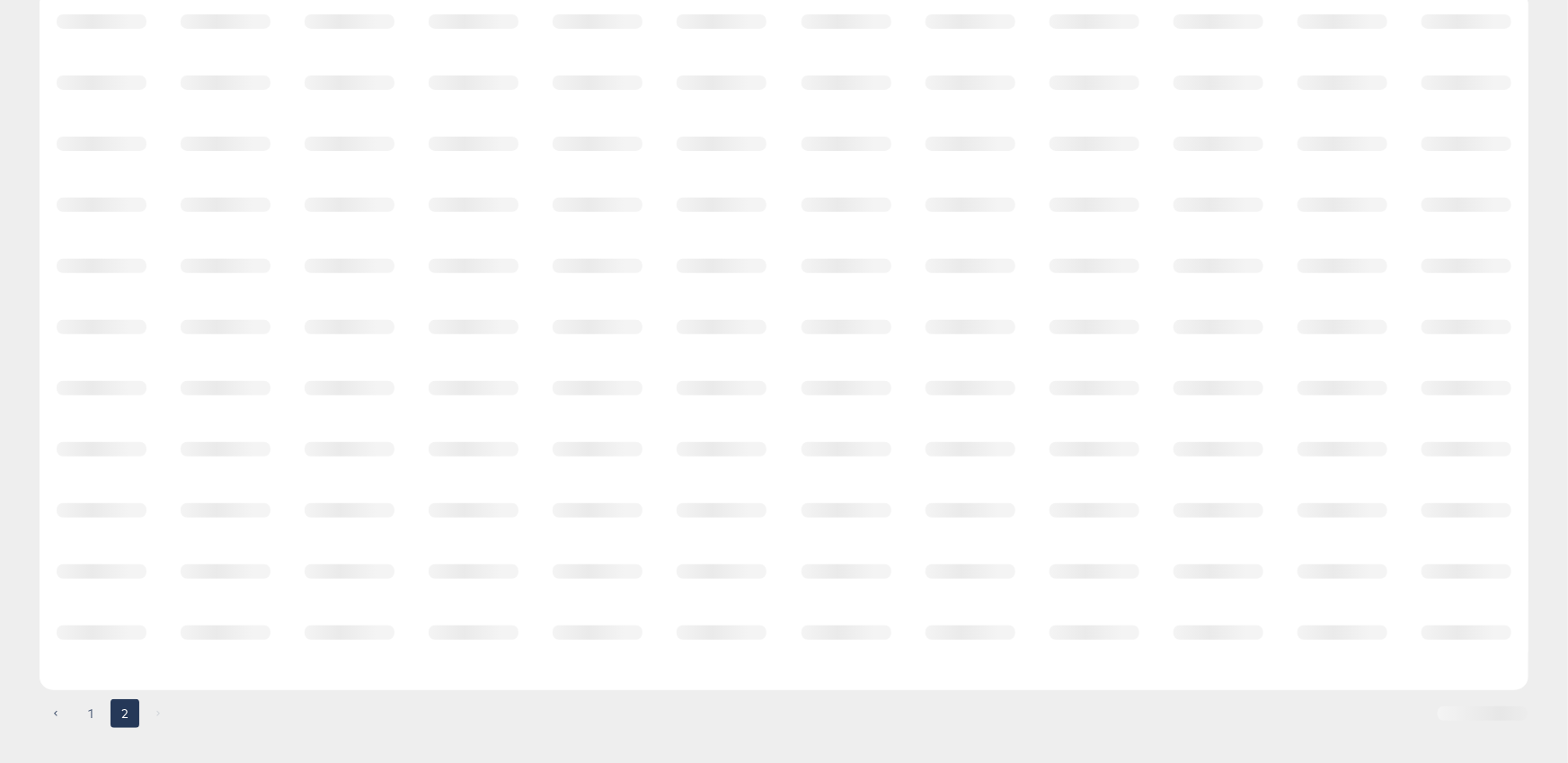
scroll to position [0, 0]
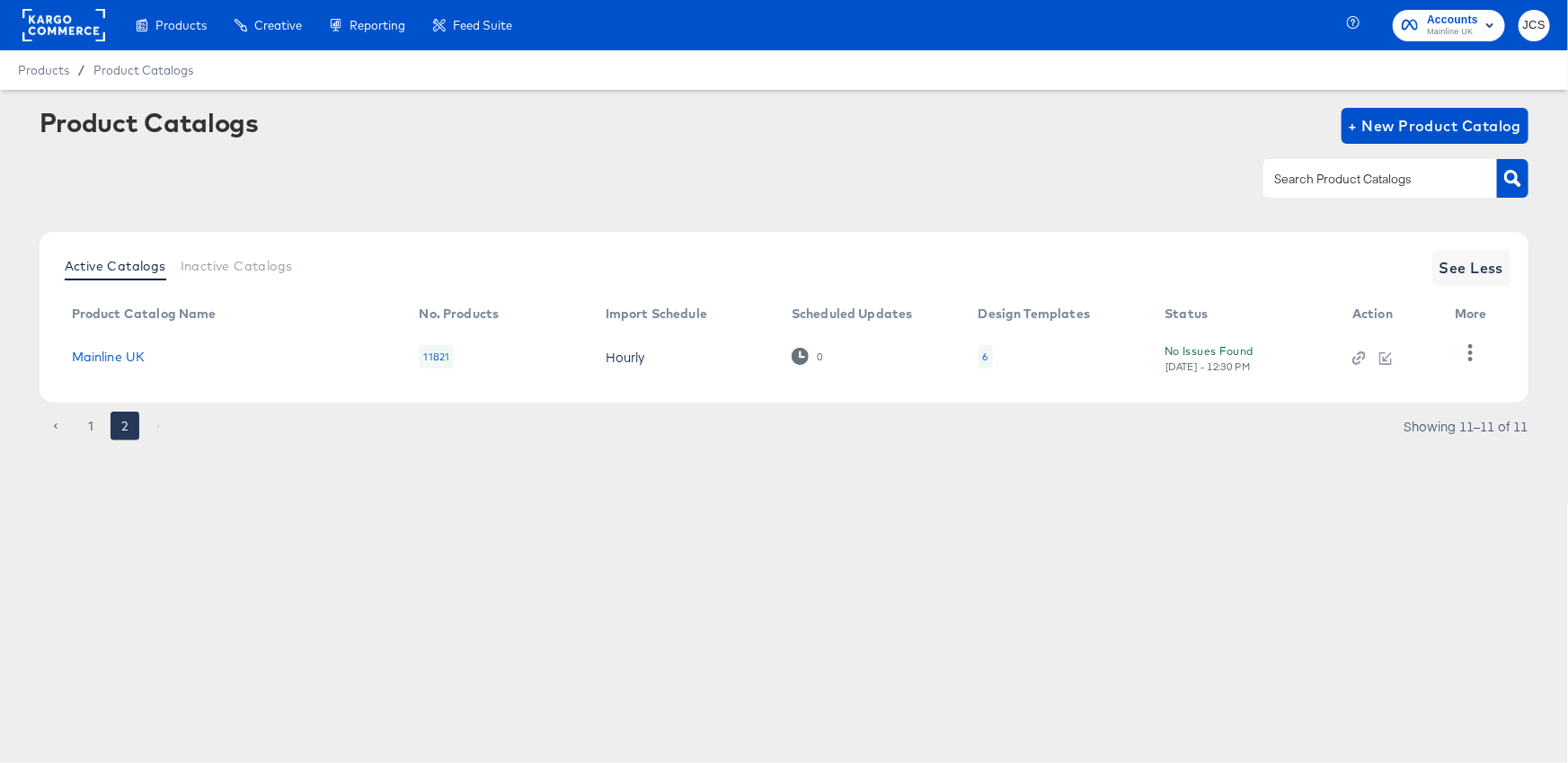
click at [988, 359] on div "6" at bounding box center [985, 357] width 14 height 24
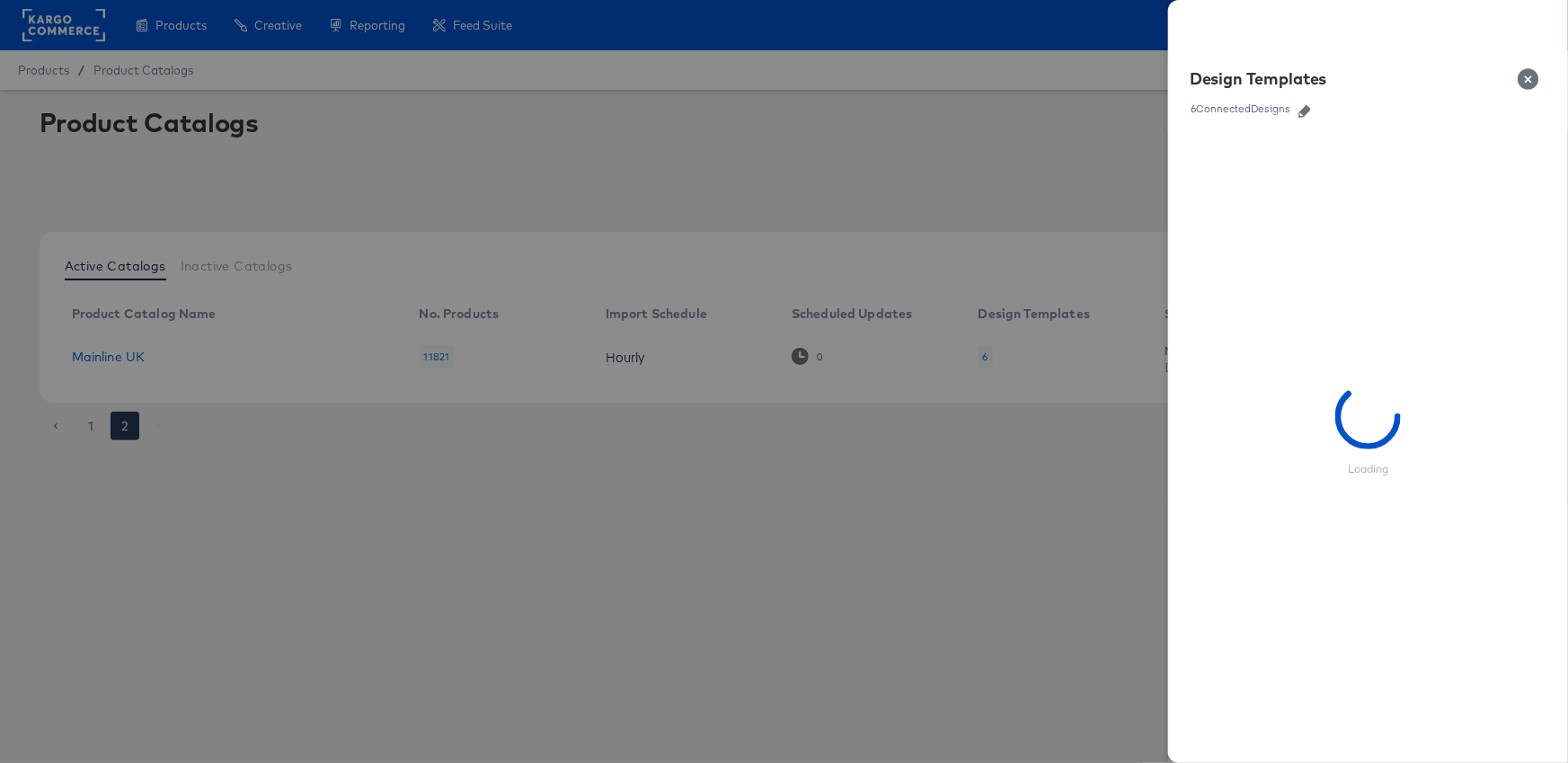
click at [1299, 106] on icon "button" at bounding box center [1303, 110] width 12 height 12
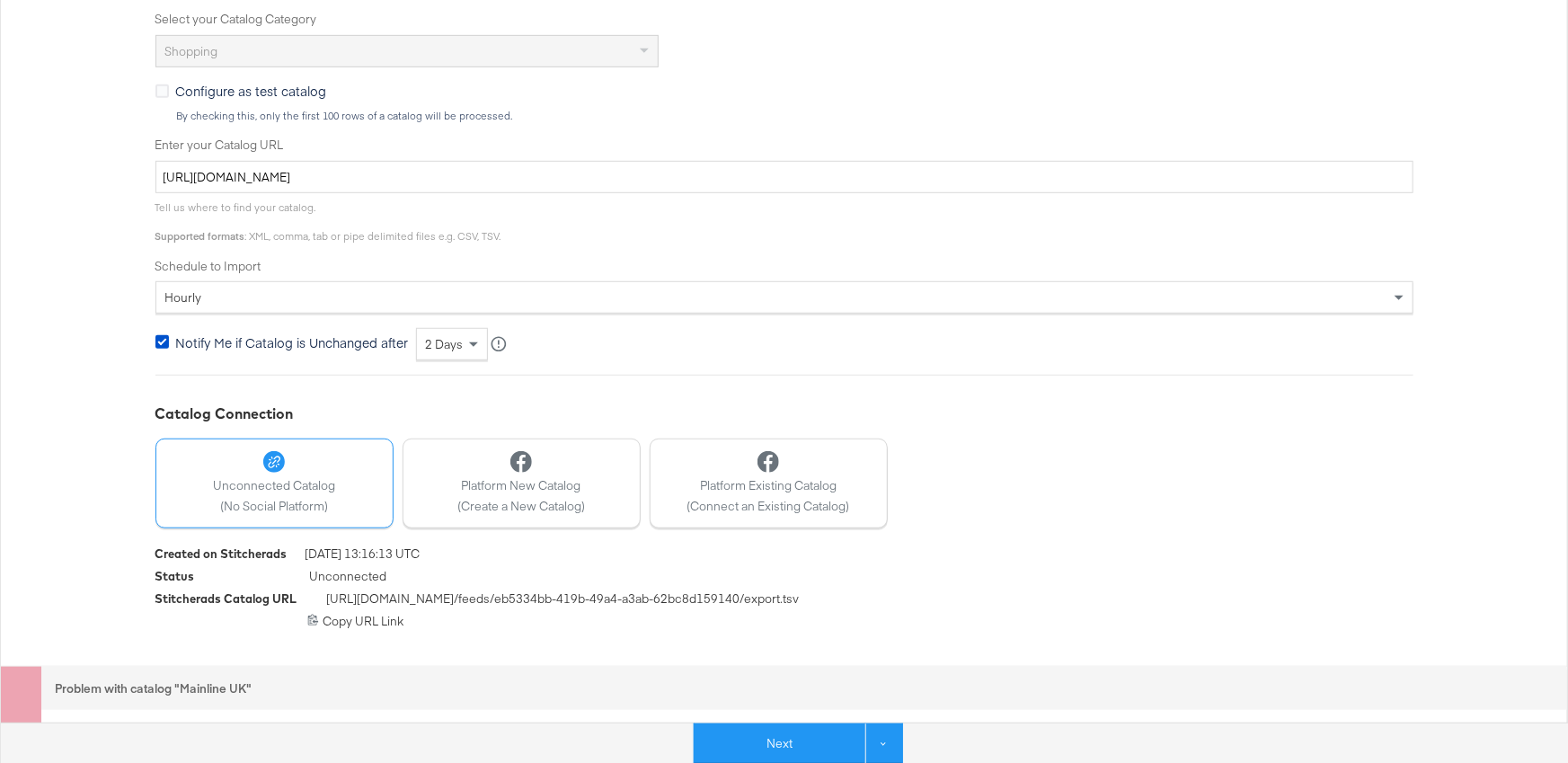
scroll to position [602, 0]
